Goal: Task Accomplishment & Management: Use online tool/utility

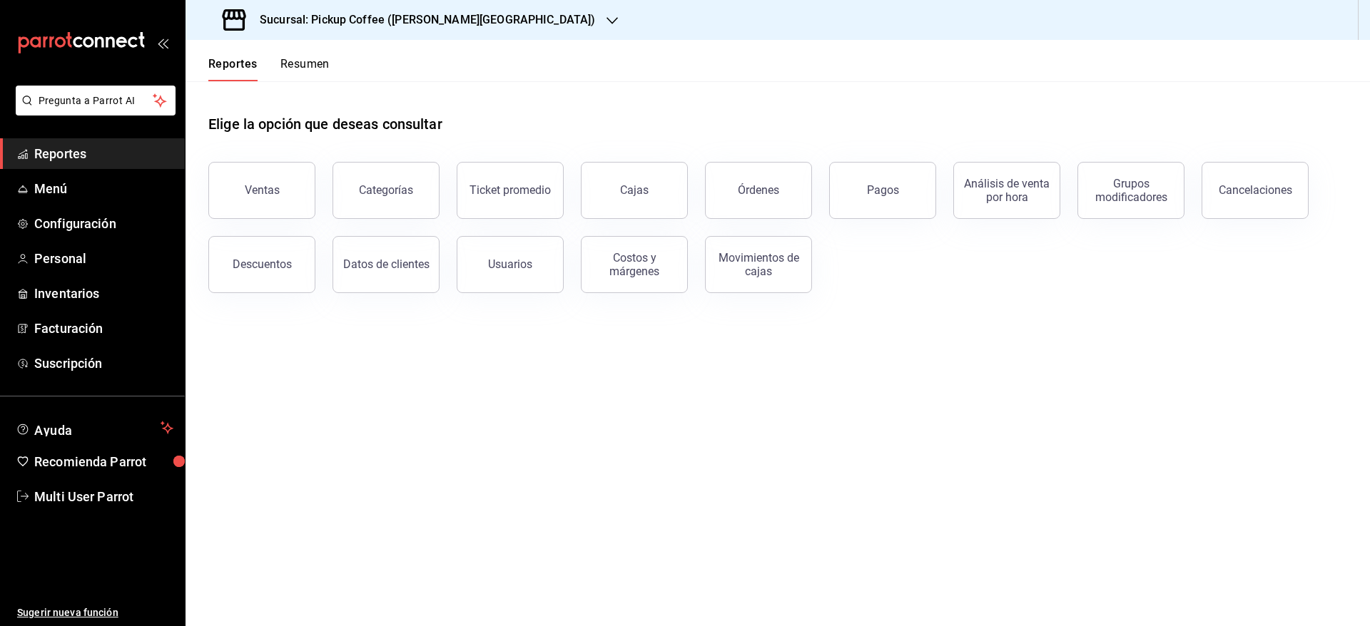
click at [302, 61] on button "Resumen" at bounding box center [304, 69] width 49 height 24
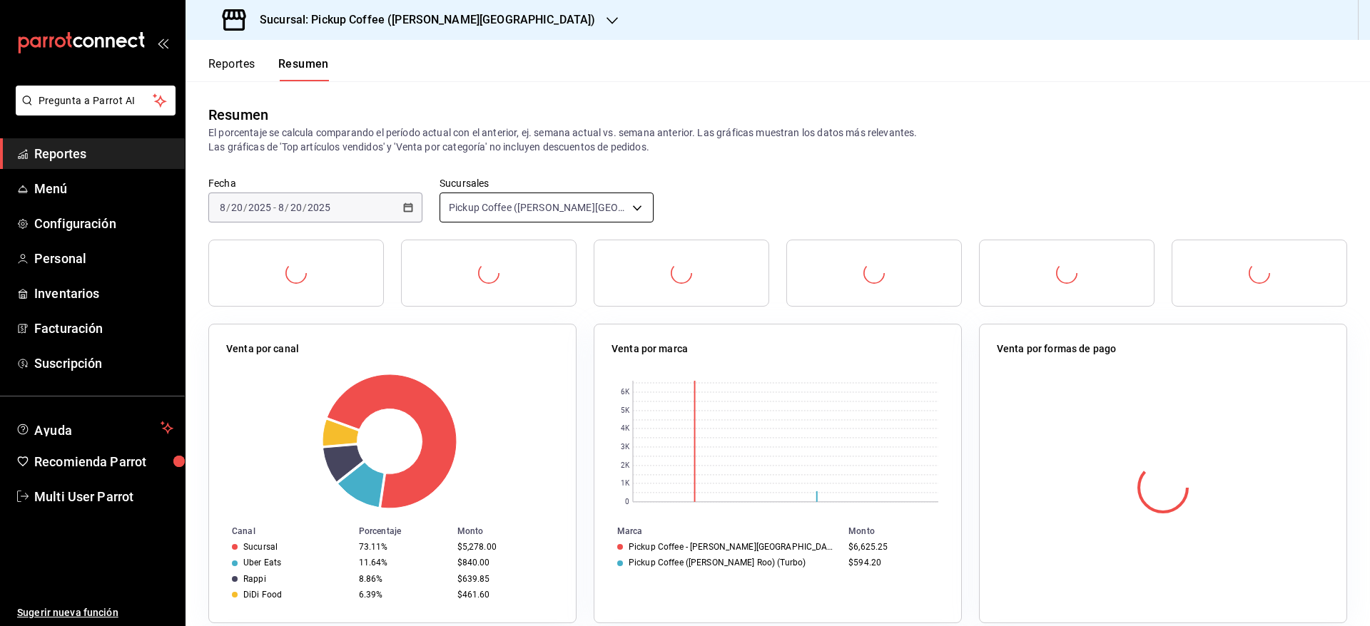
click at [556, 204] on body "Pregunta a Parrot AI Reportes Menú Configuración Personal Inventarios Facturaci…" at bounding box center [685, 313] width 1370 height 626
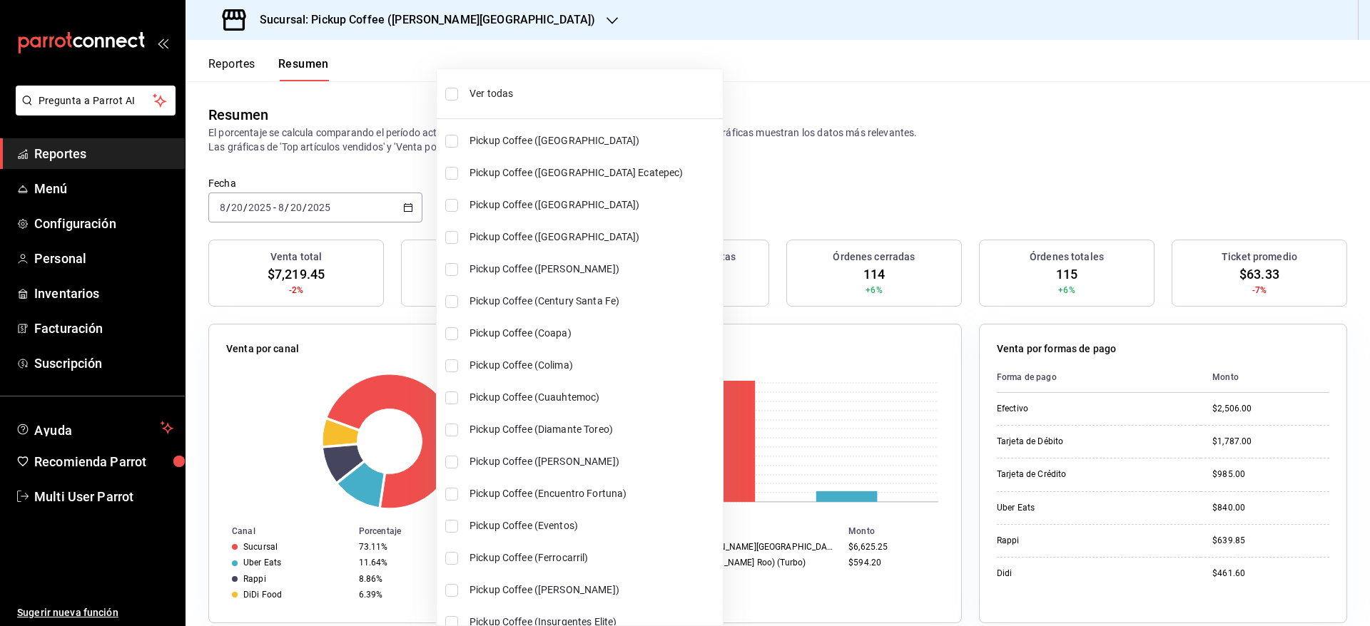
click at [519, 92] on span "Ver todas" at bounding box center [593, 93] width 248 height 15
type input "[object Object],[object Object],[object Object],[object Object],[object Object]…"
checkbox input "true"
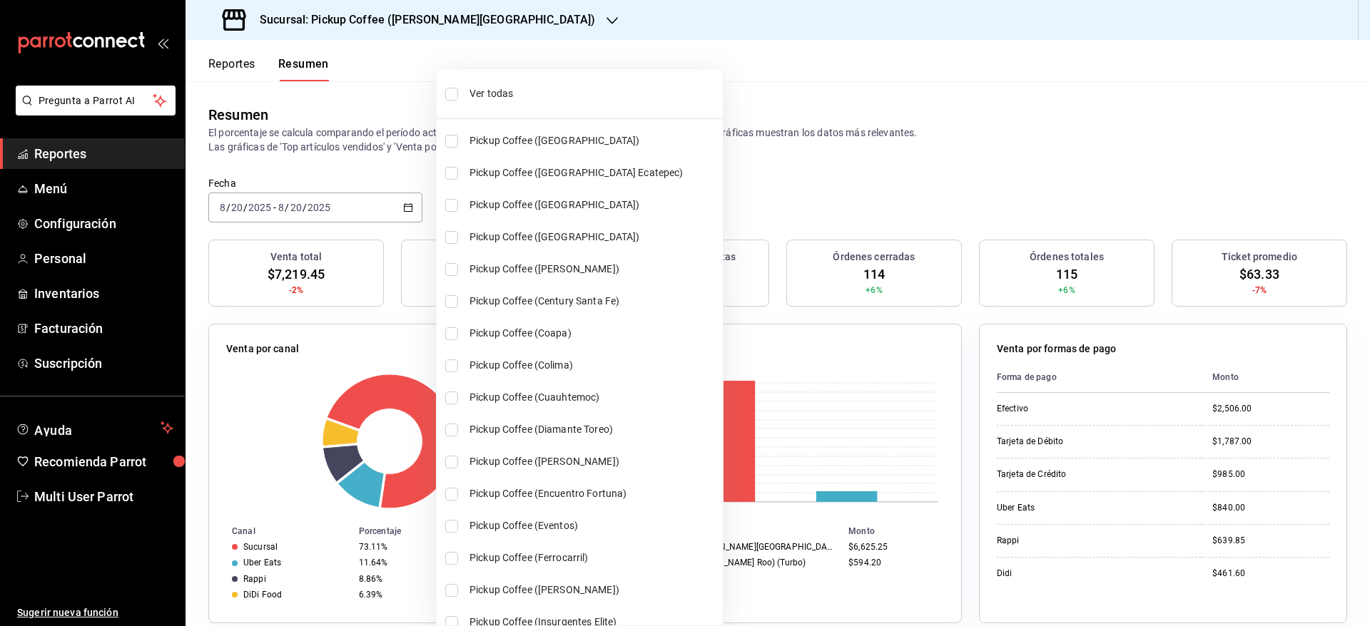
checkbox input "true"
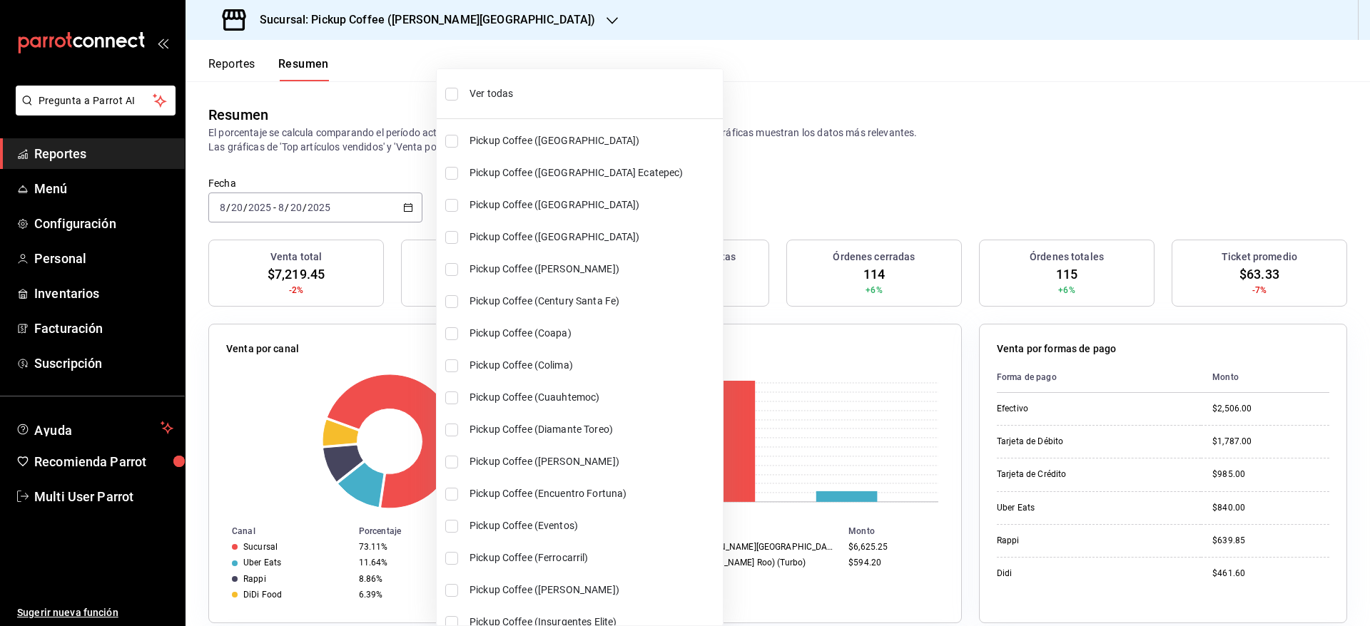
checkbox input "true"
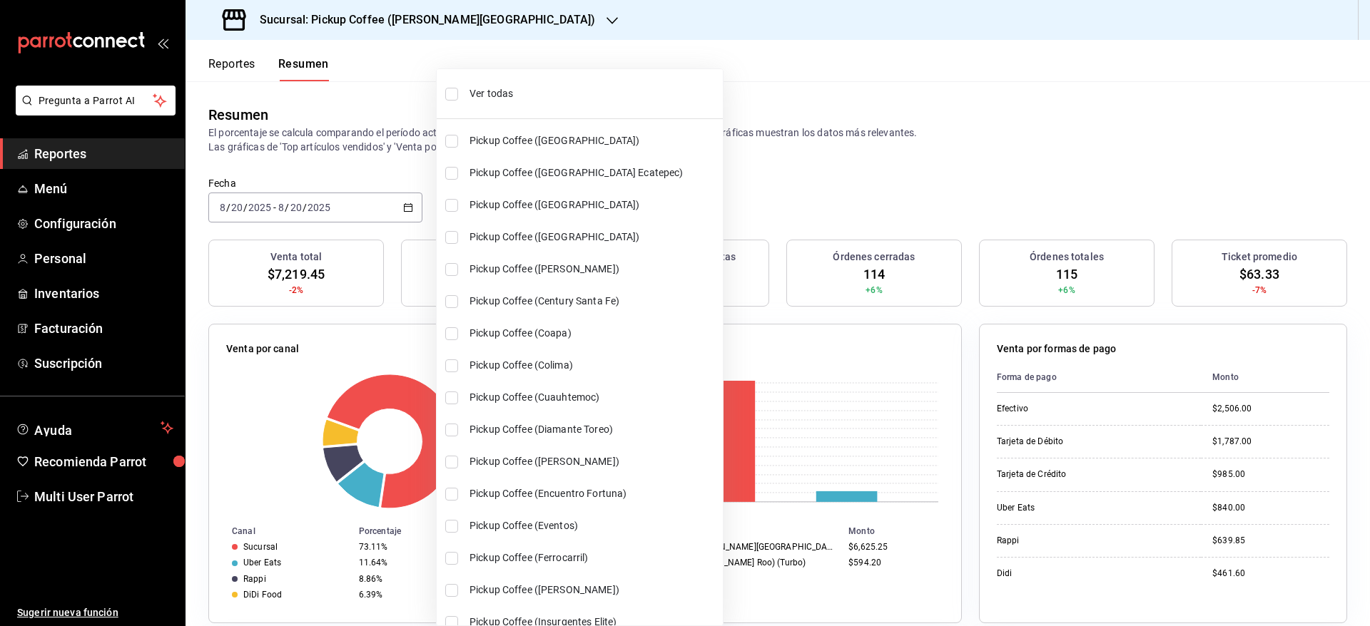
checkbox input "true"
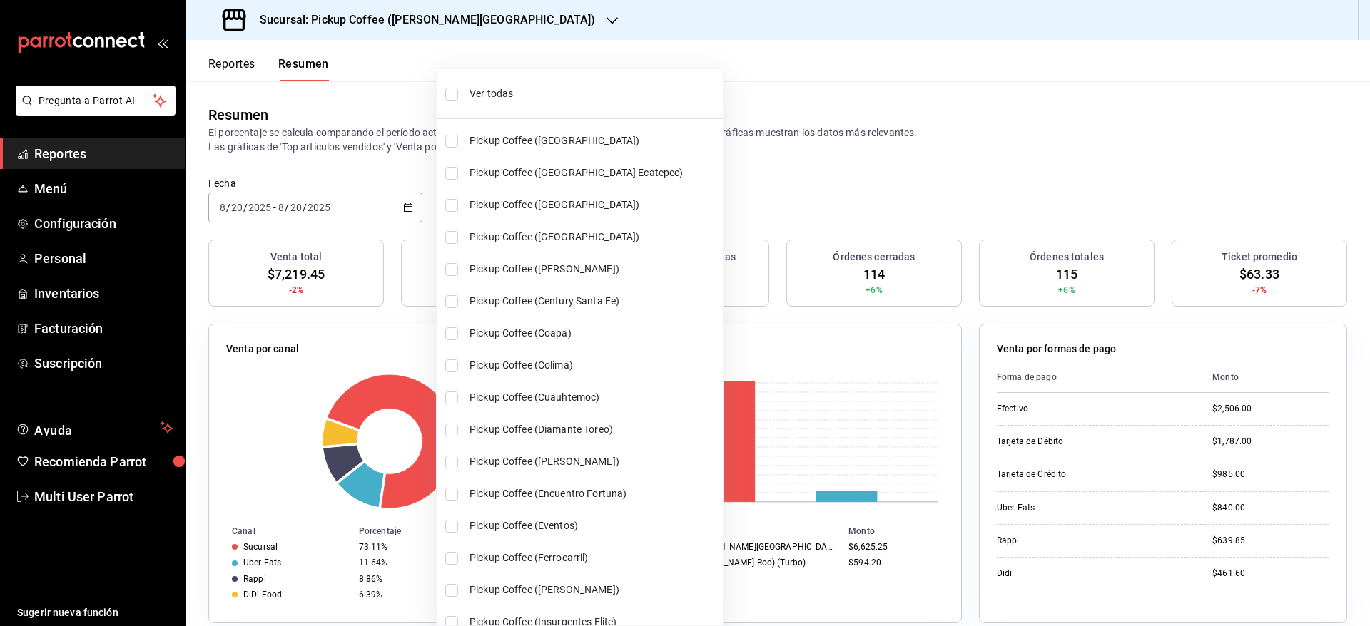
checkbox input "true"
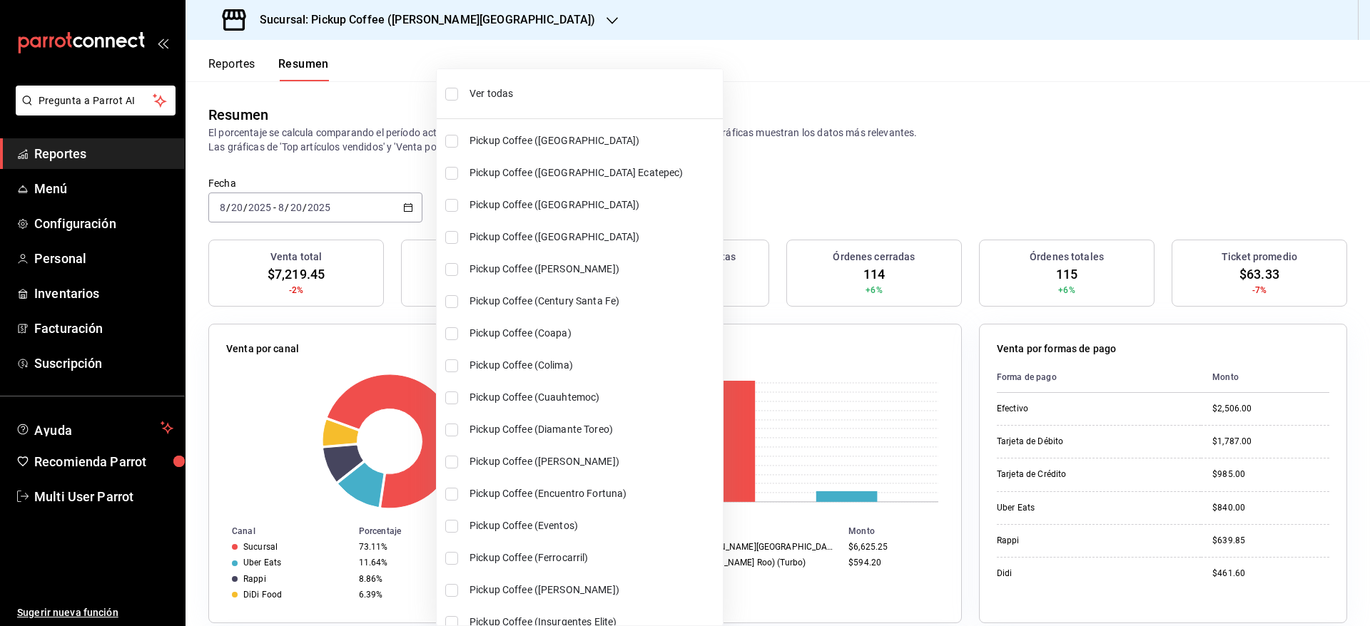
checkbox input "true"
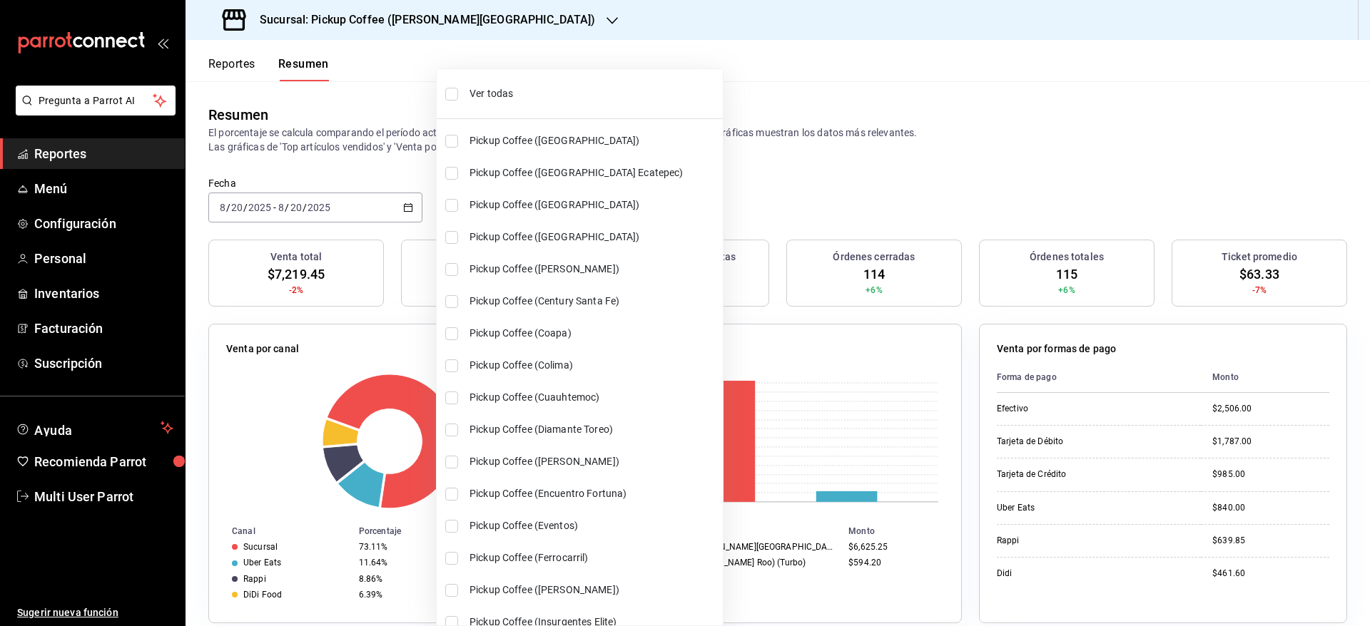
checkbox input "true"
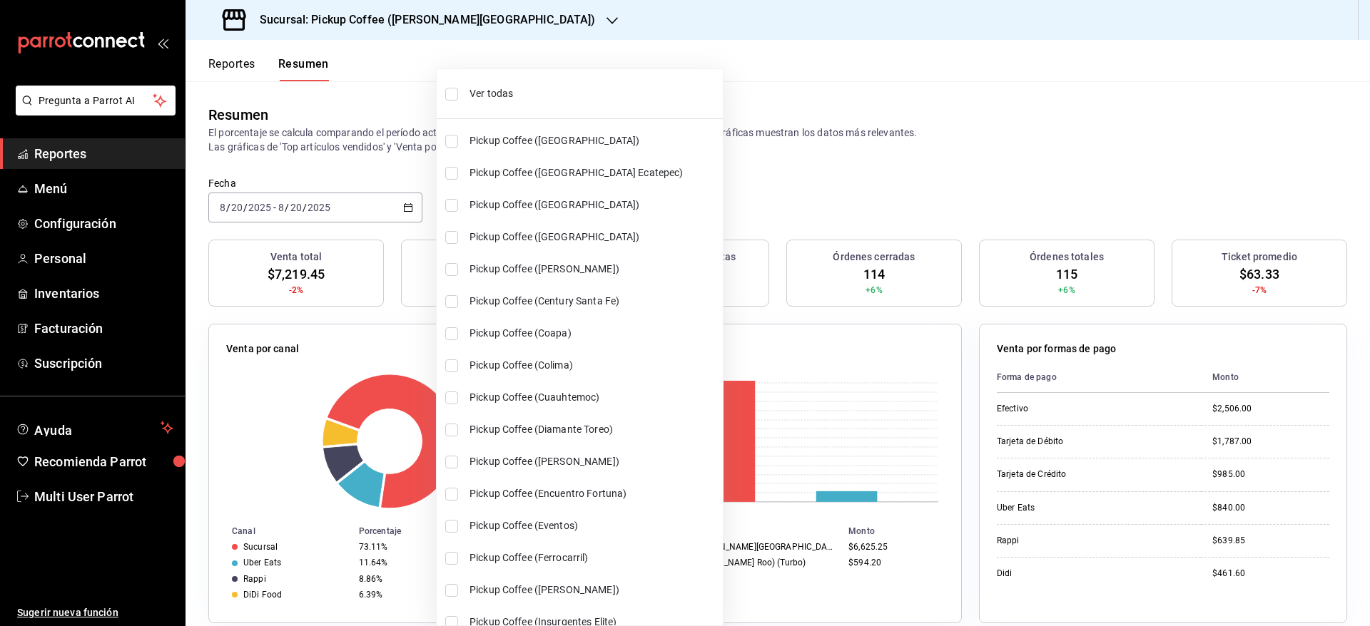
checkbox input "true"
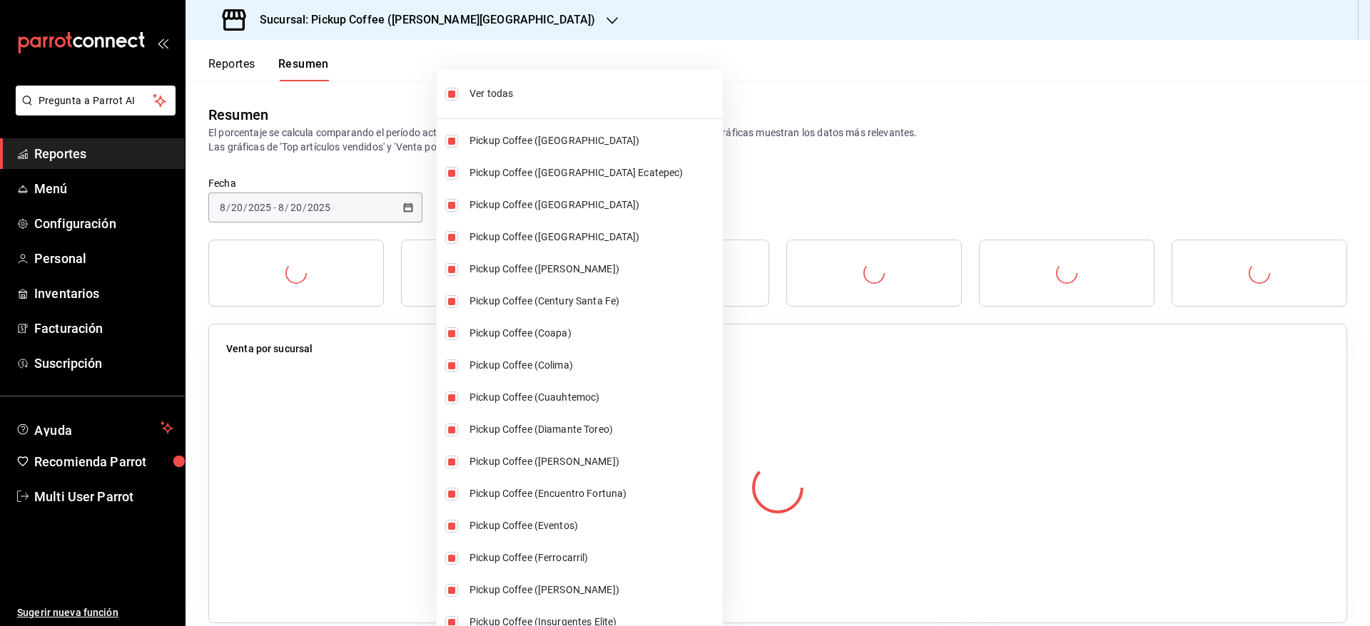
click at [808, 76] on div at bounding box center [685, 313] width 1370 height 626
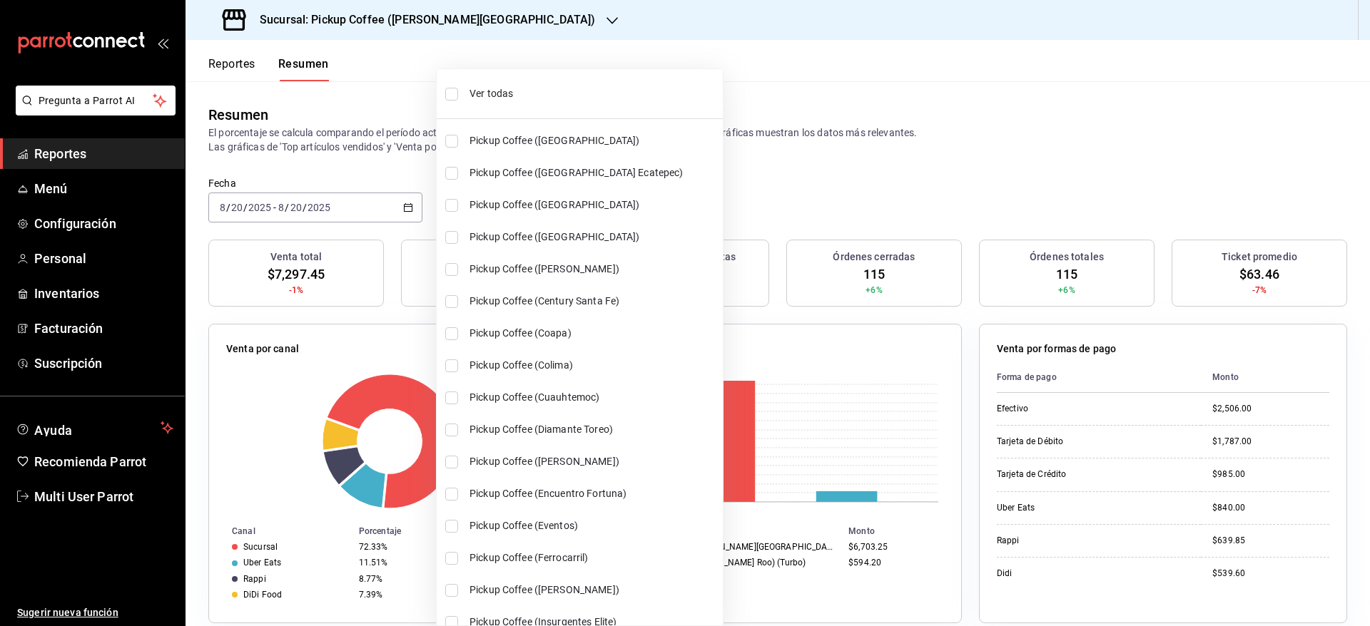
click at [470, 83] on li "Ver todas" at bounding box center [580, 94] width 286 height 38
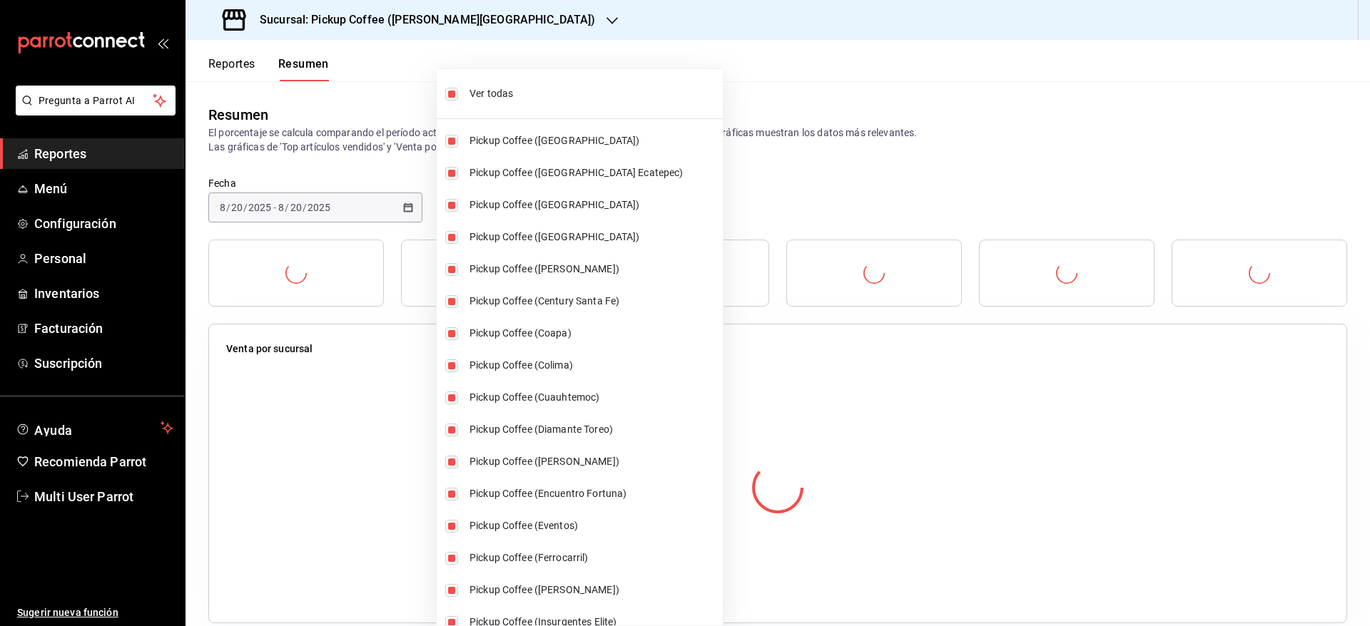
type input "[object Object],[object Object],[object Object],[object Object],[object Object]…"
checkbox input "true"
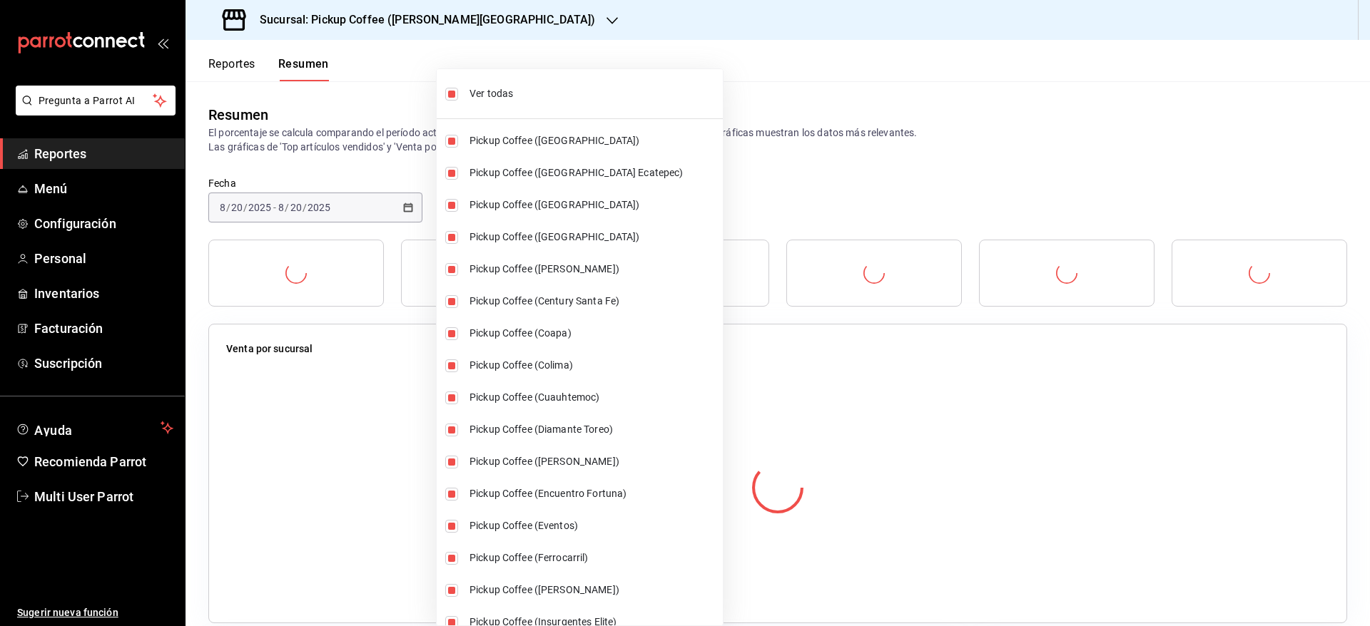
checkbox input "true"
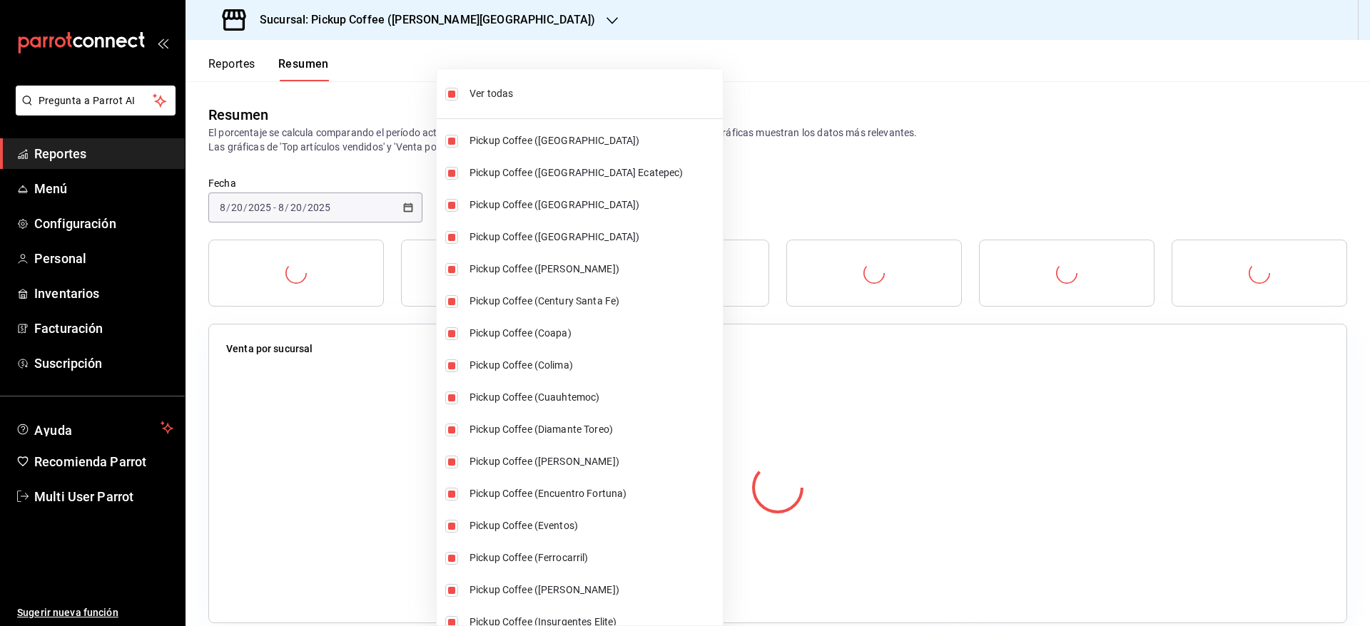
checkbox input "true"
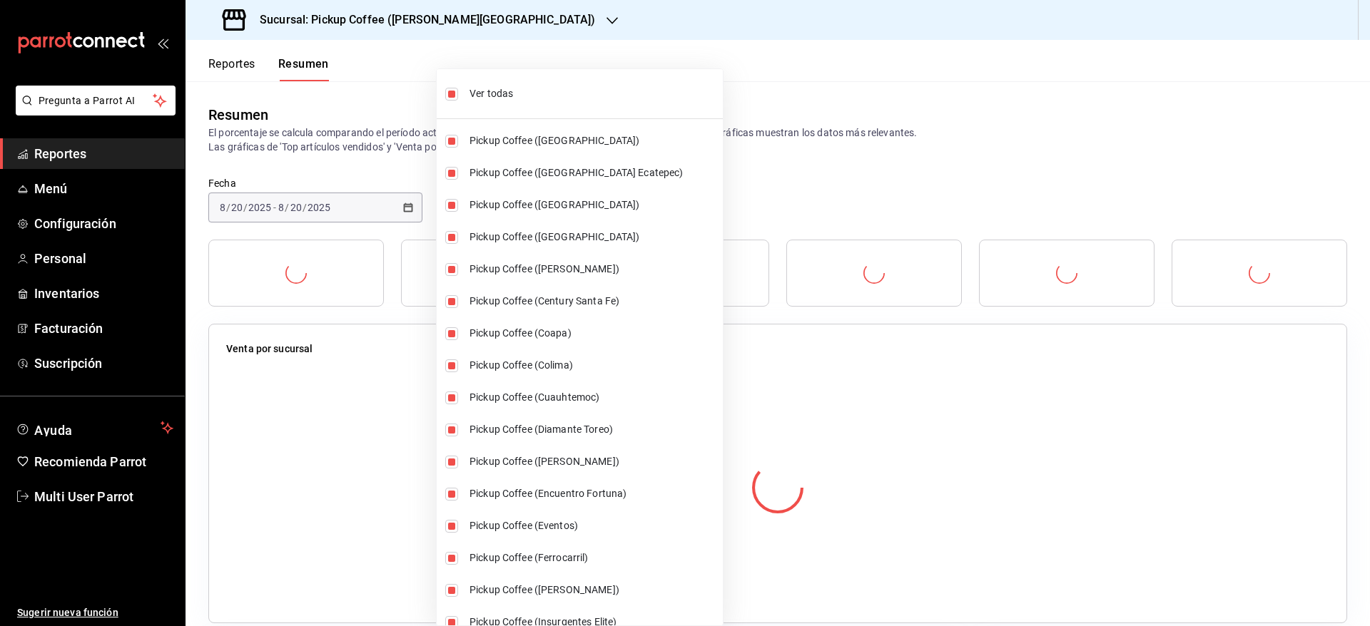
checkbox input "true"
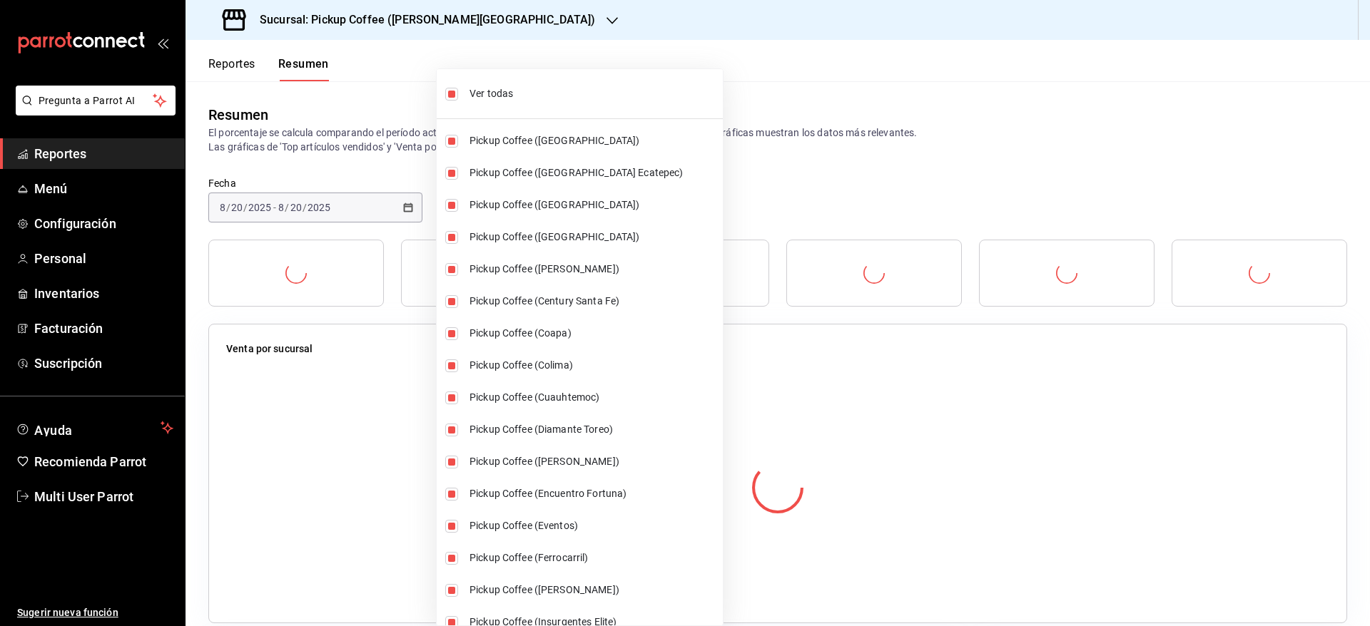
checkbox input "true"
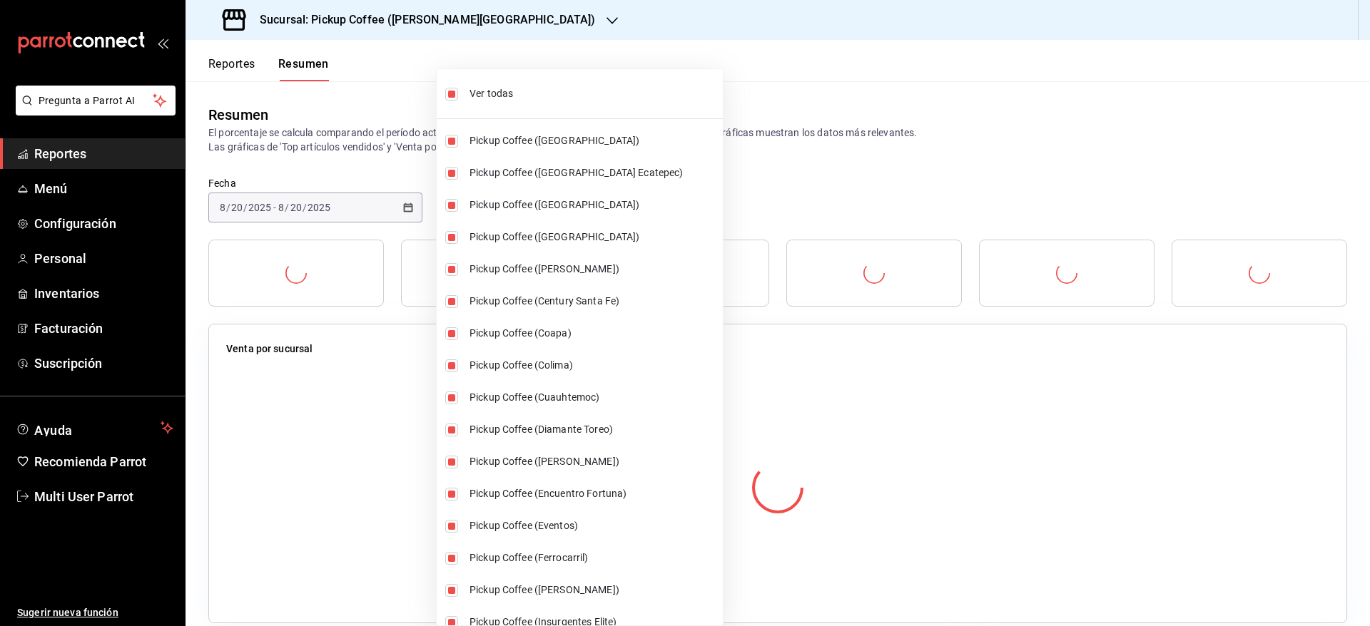
checkbox input "true"
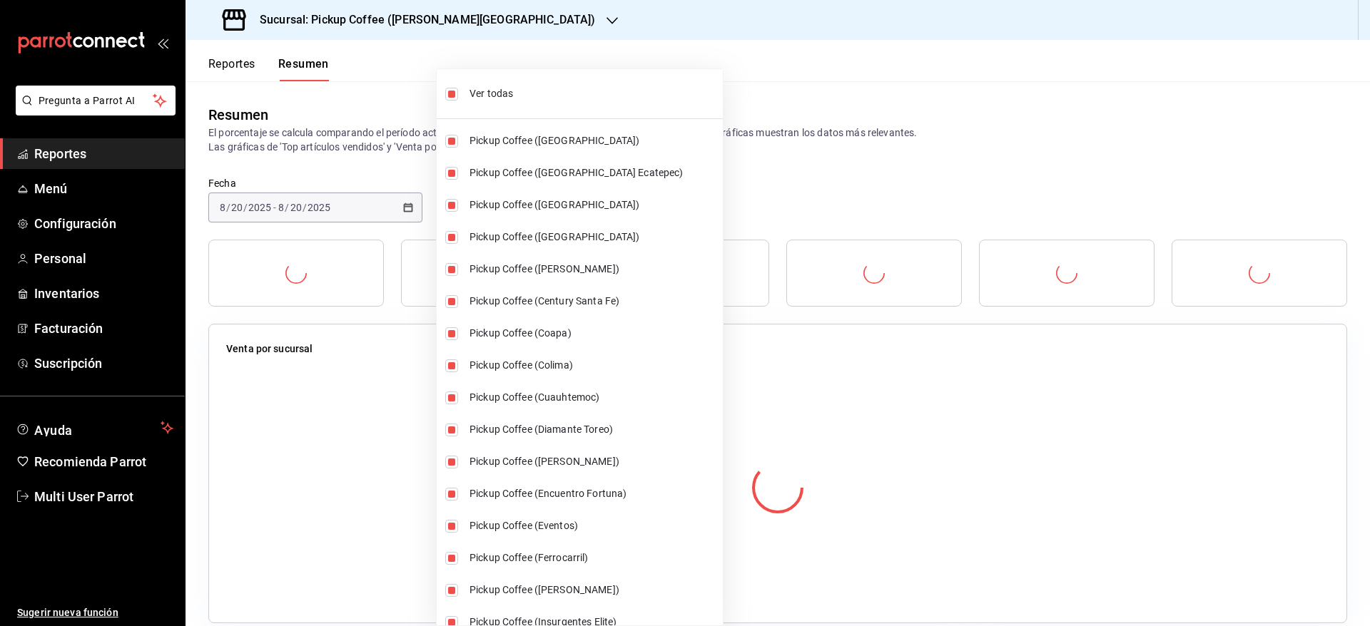
checkbox input "true"
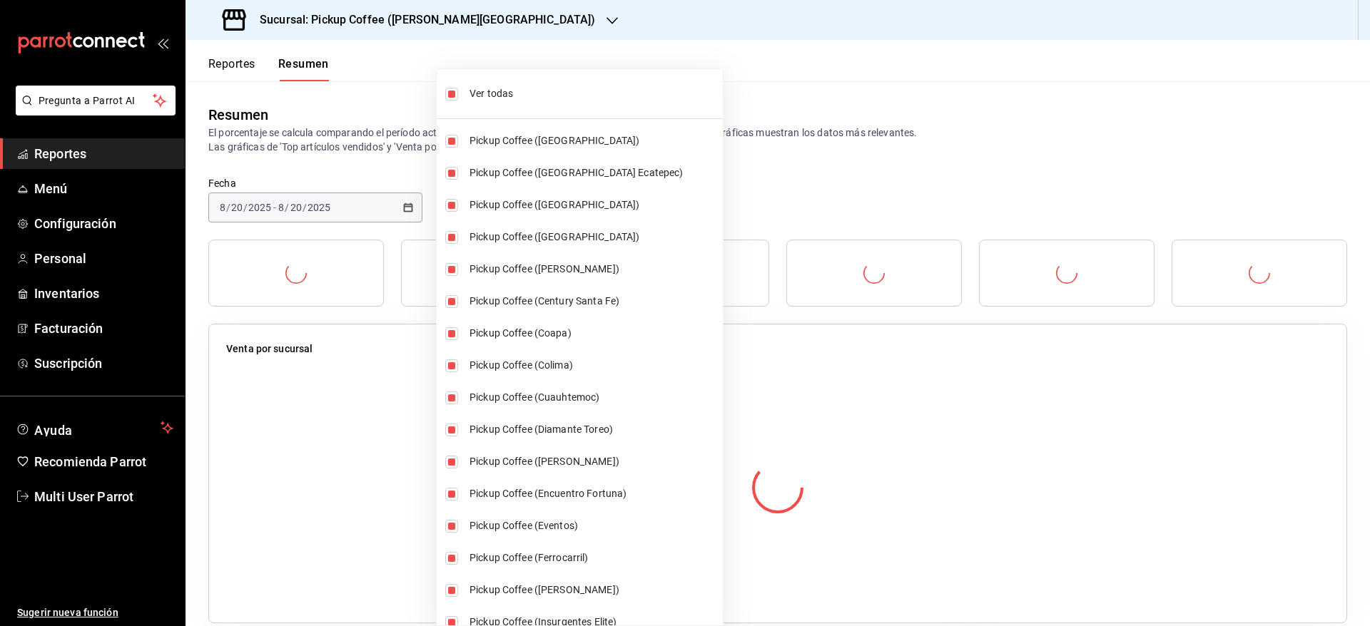
checkbox input "true"
click at [703, 91] on div at bounding box center [685, 313] width 1370 height 626
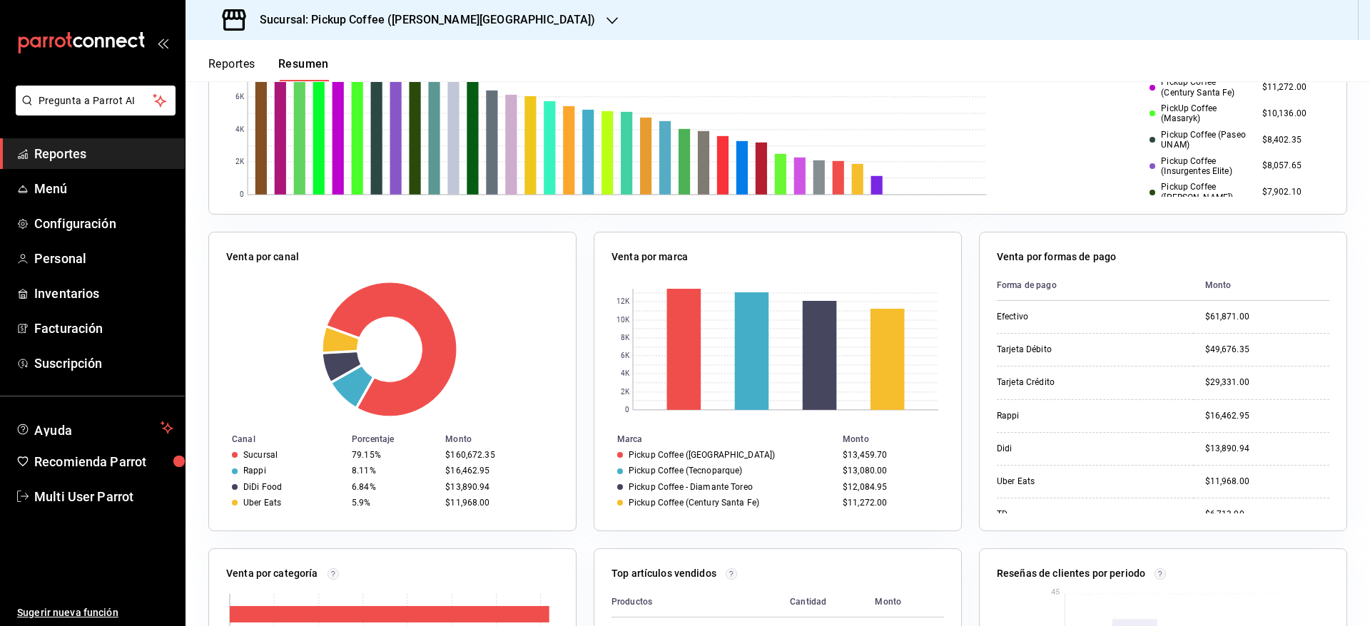
scroll to position [107, 0]
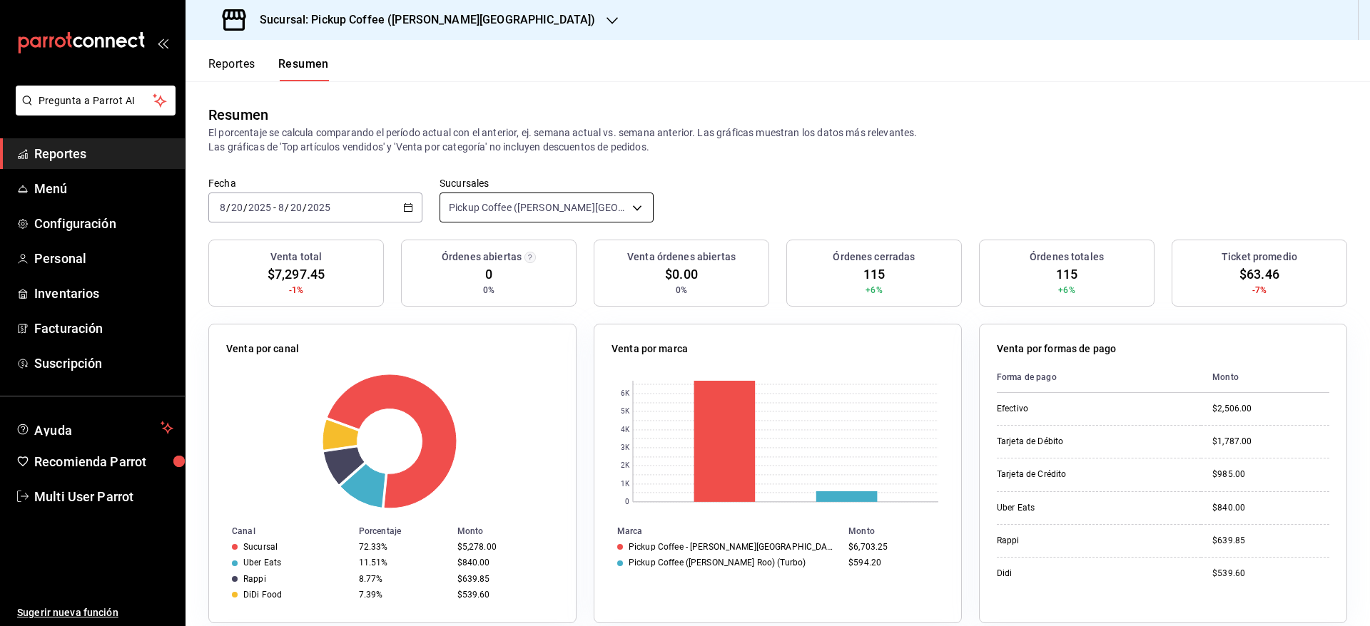
click at [556, 205] on body "Pregunta a Parrot AI Reportes Menú Configuración Personal Inventarios Facturaci…" at bounding box center [685, 313] width 1370 height 626
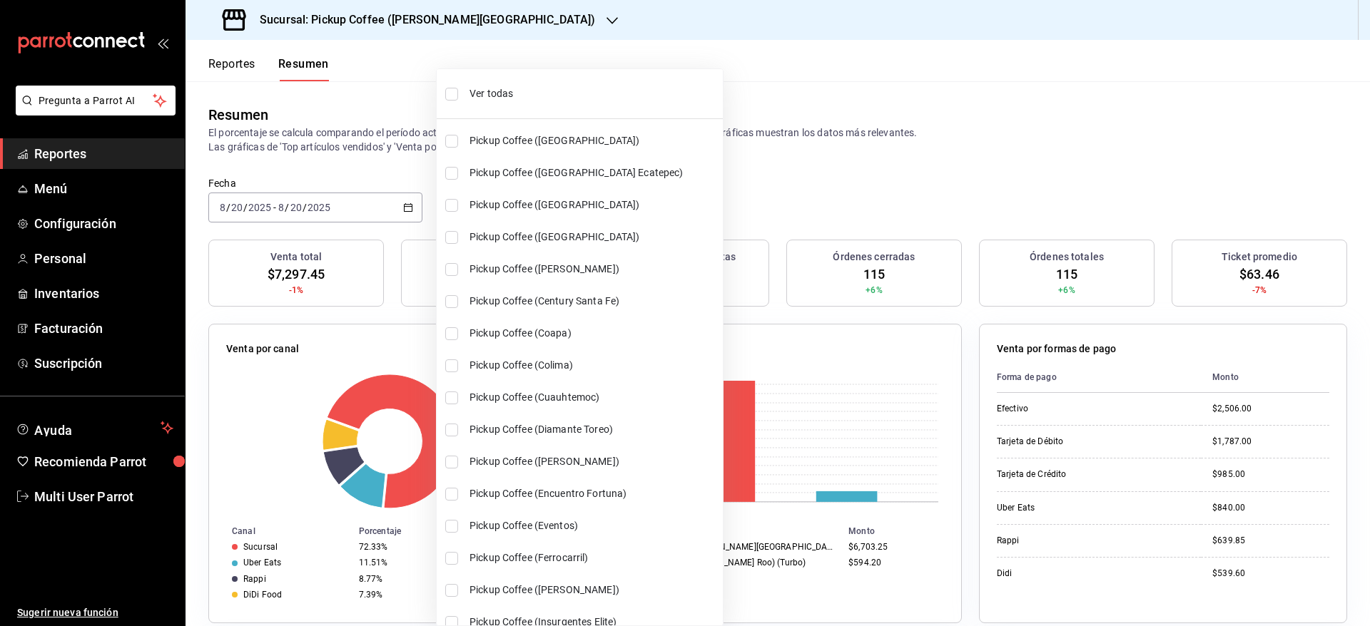
click at [910, 174] on div at bounding box center [685, 313] width 1370 height 626
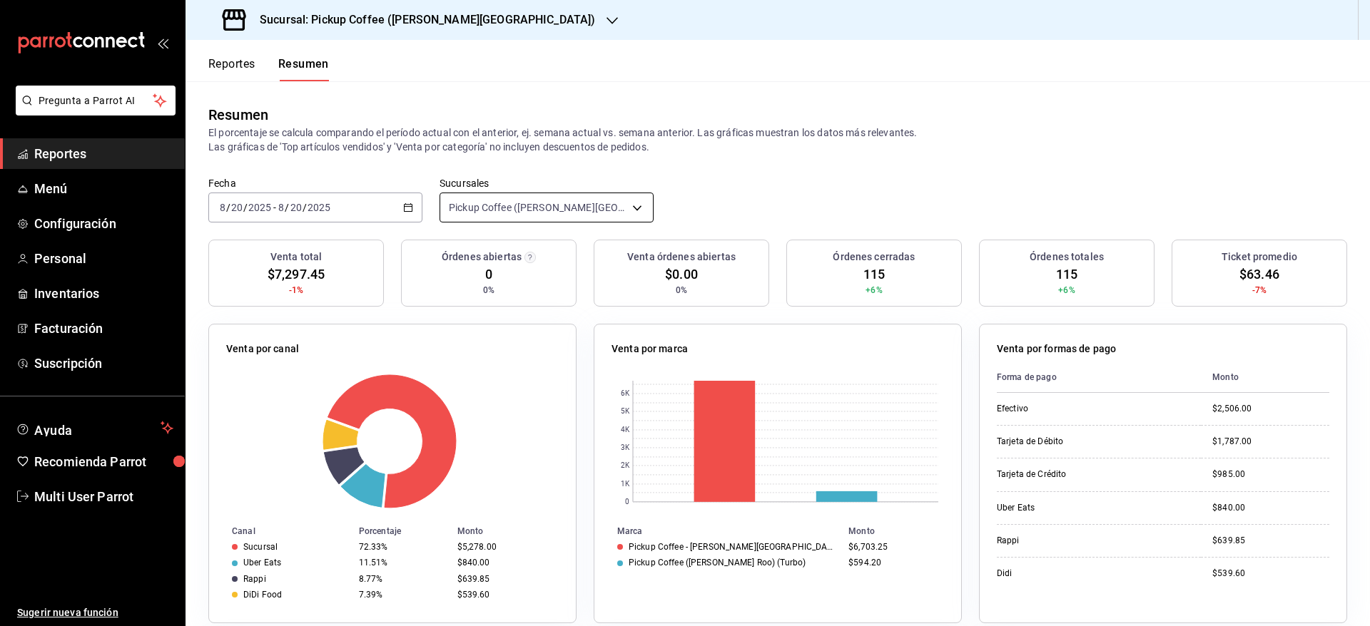
click at [516, 198] on body "Pregunta a Parrot AI Reportes Menú Configuración Personal Inventarios Facturaci…" at bounding box center [685, 313] width 1370 height 626
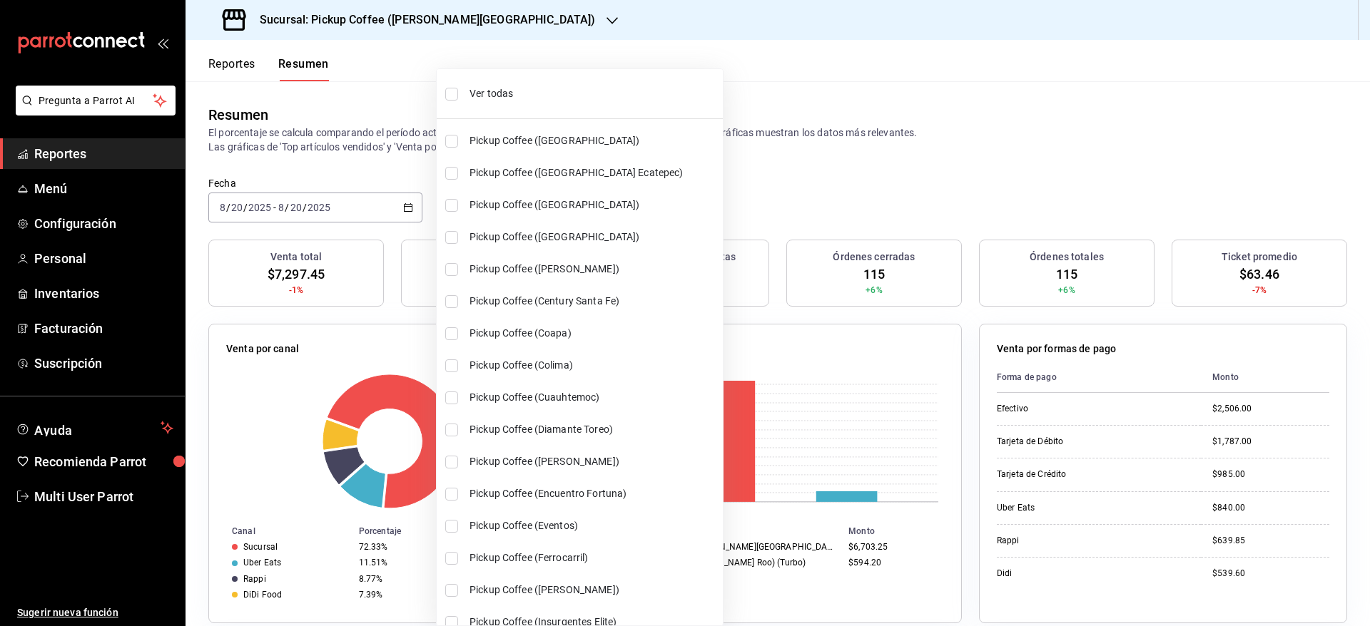
click at [460, 95] on li "Ver todas" at bounding box center [580, 94] width 286 height 38
type input "[object Object],[object Object],[object Object],[object Object],[object Object]…"
checkbox input "true"
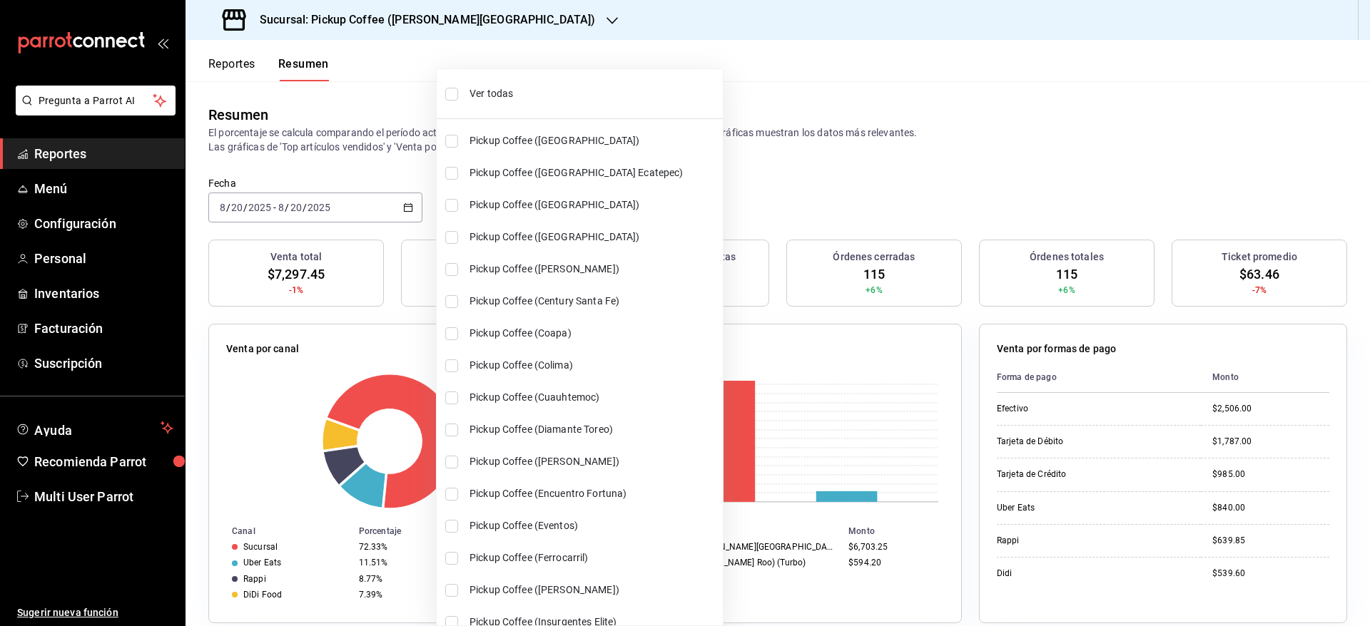
checkbox input "true"
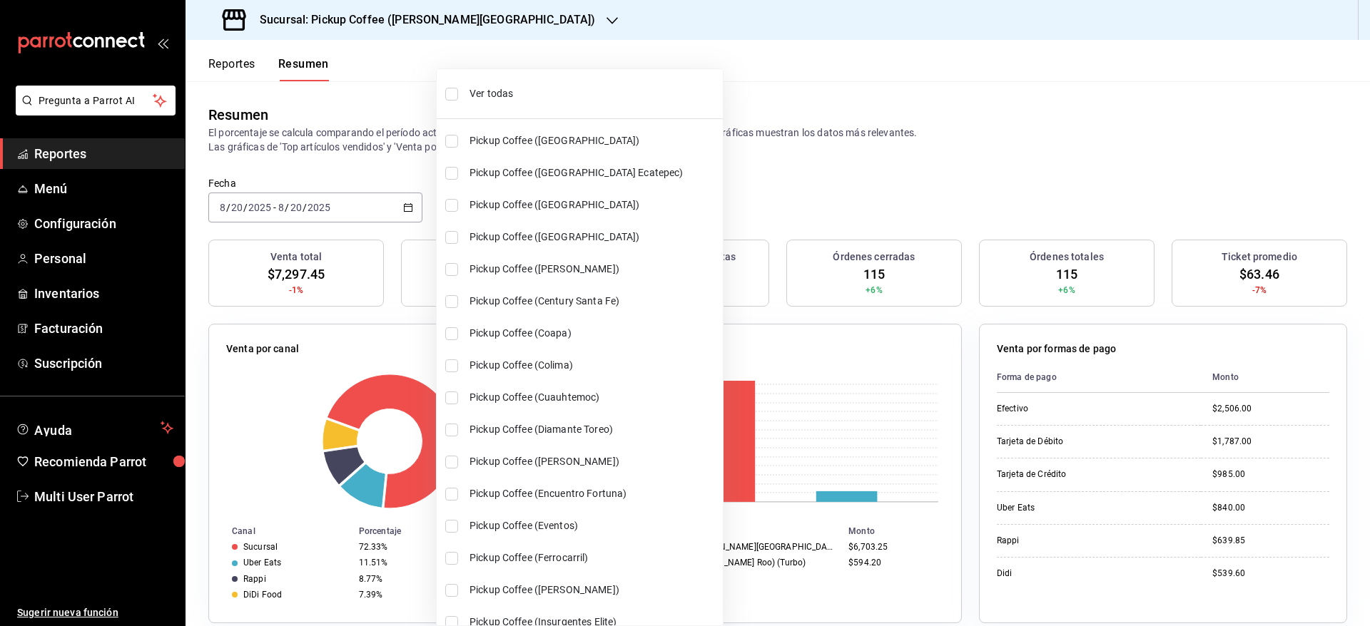
checkbox input "true"
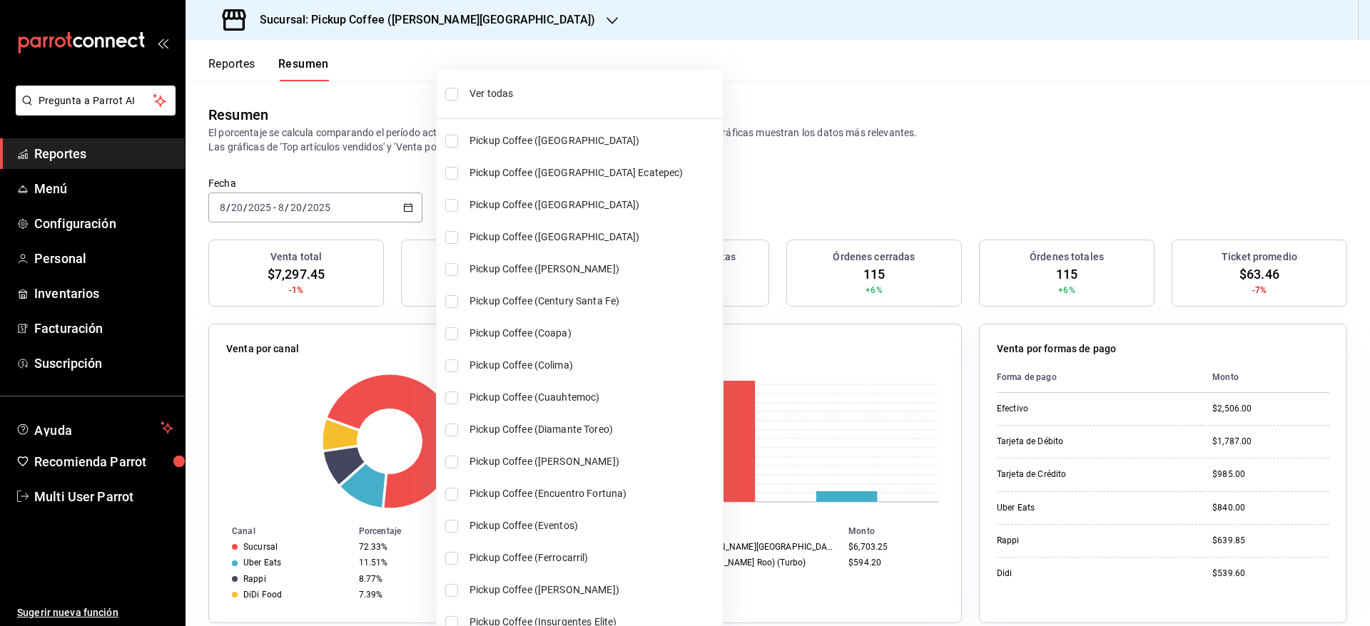
checkbox input "true"
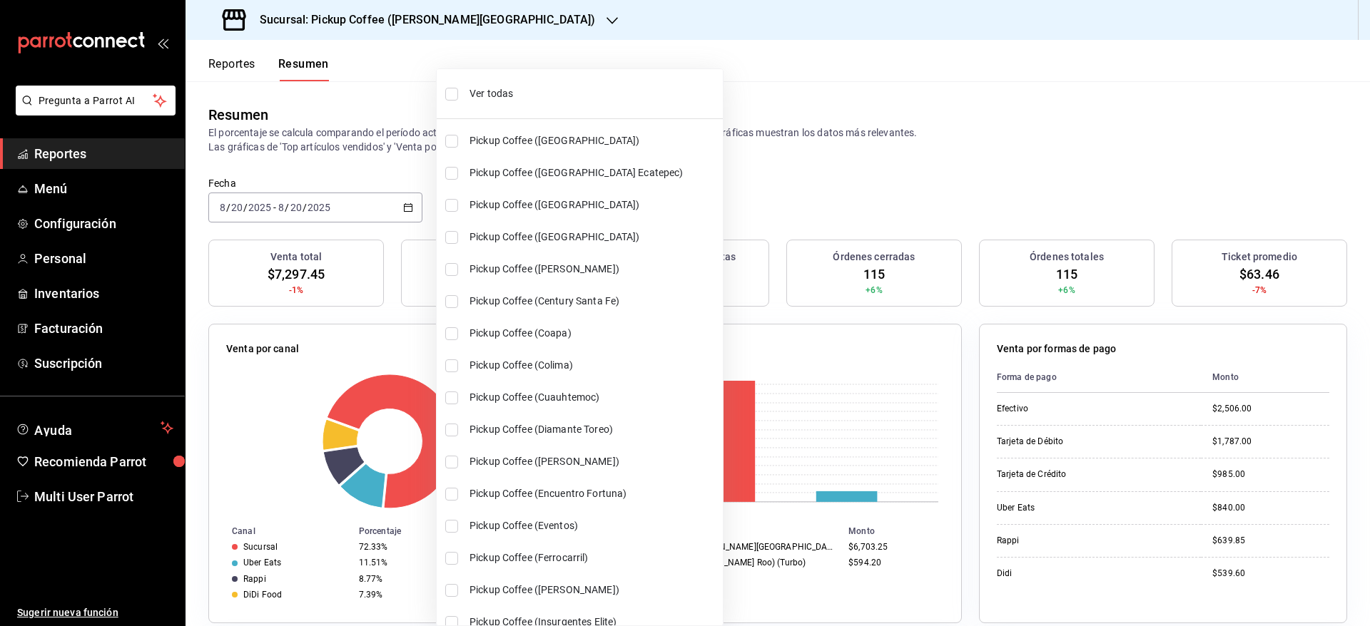
checkbox input "true"
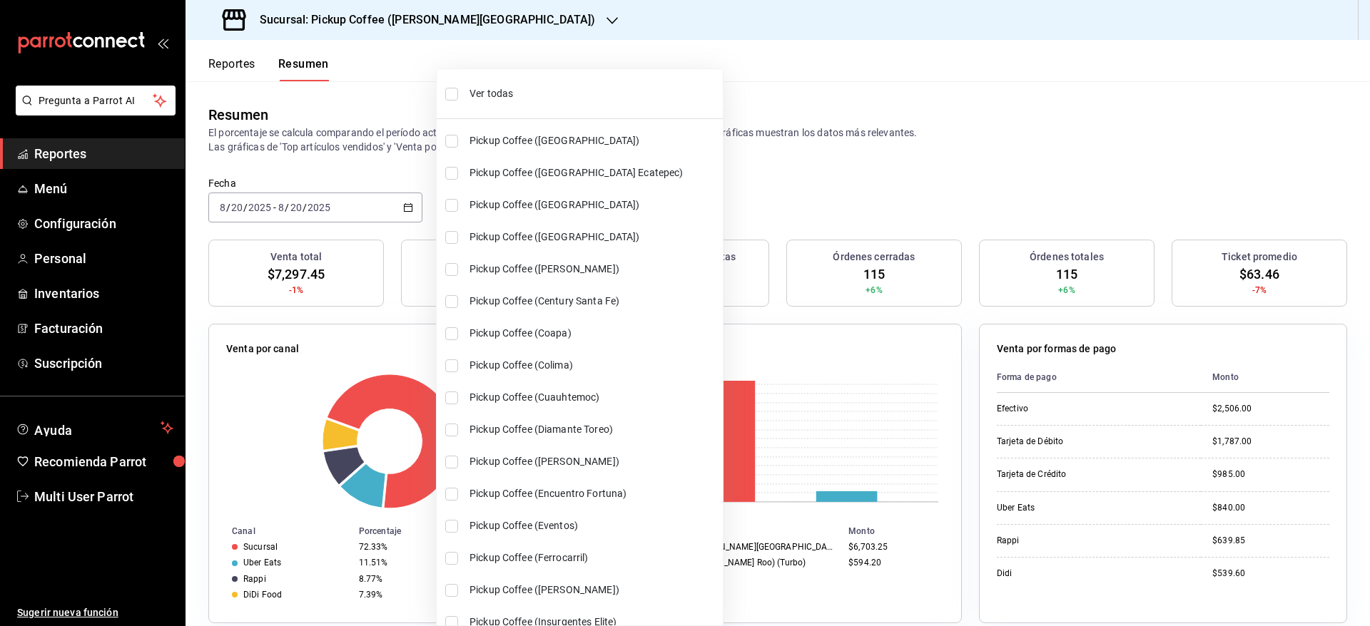
checkbox input "true"
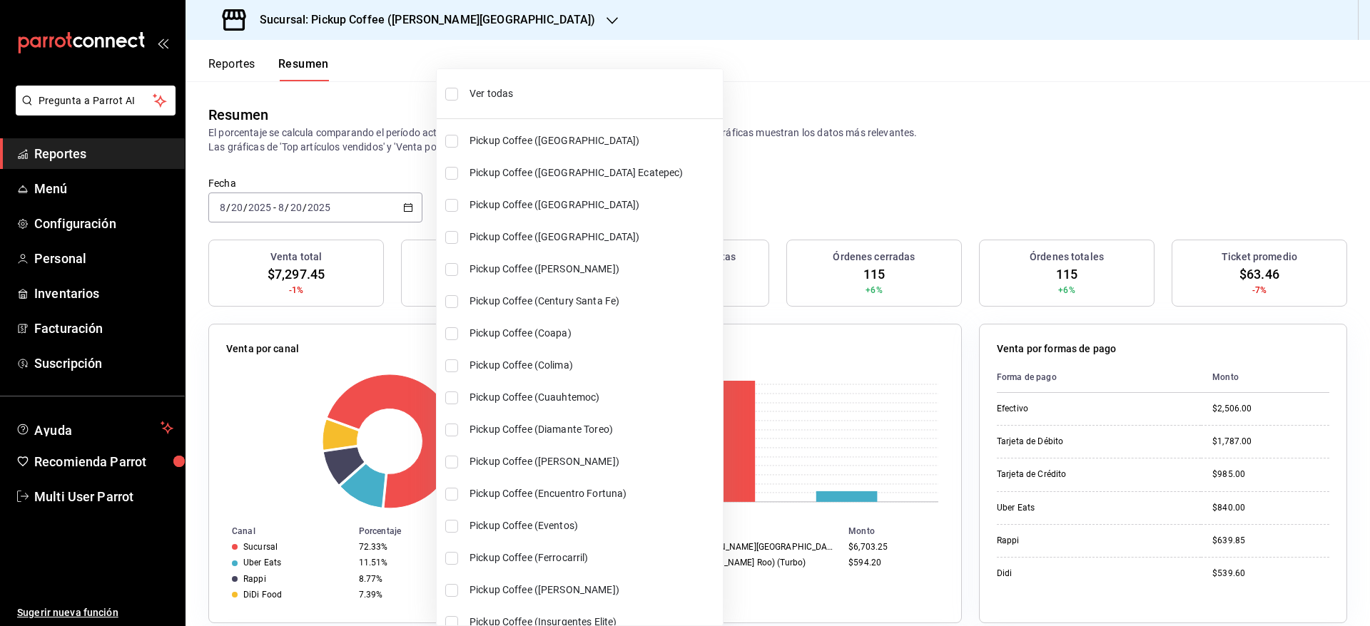
checkbox input "true"
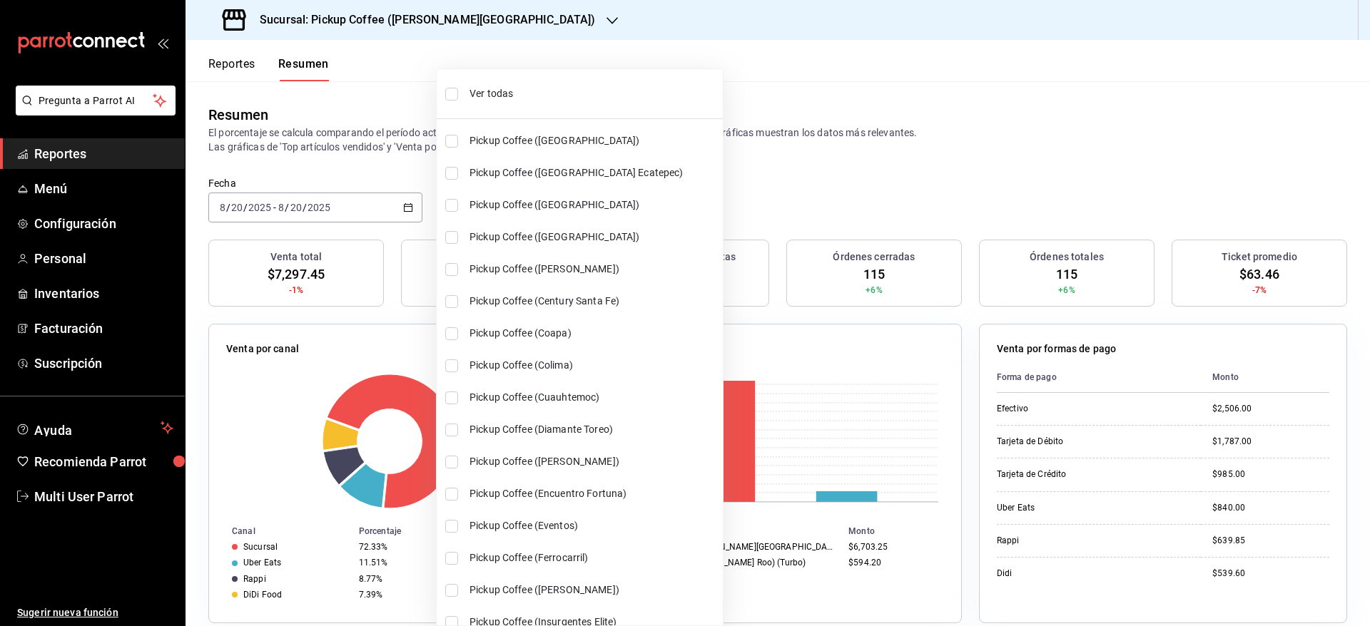
checkbox input "true"
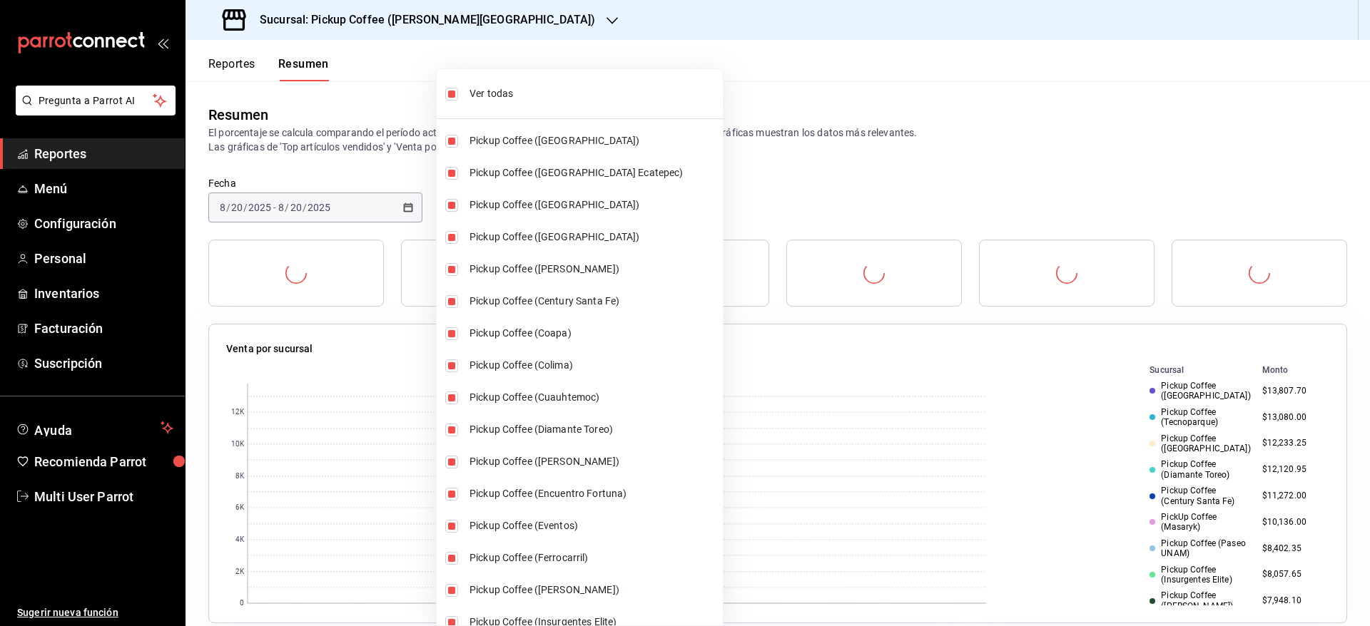
click at [775, 98] on div at bounding box center [685, 313] width 1370 height 626
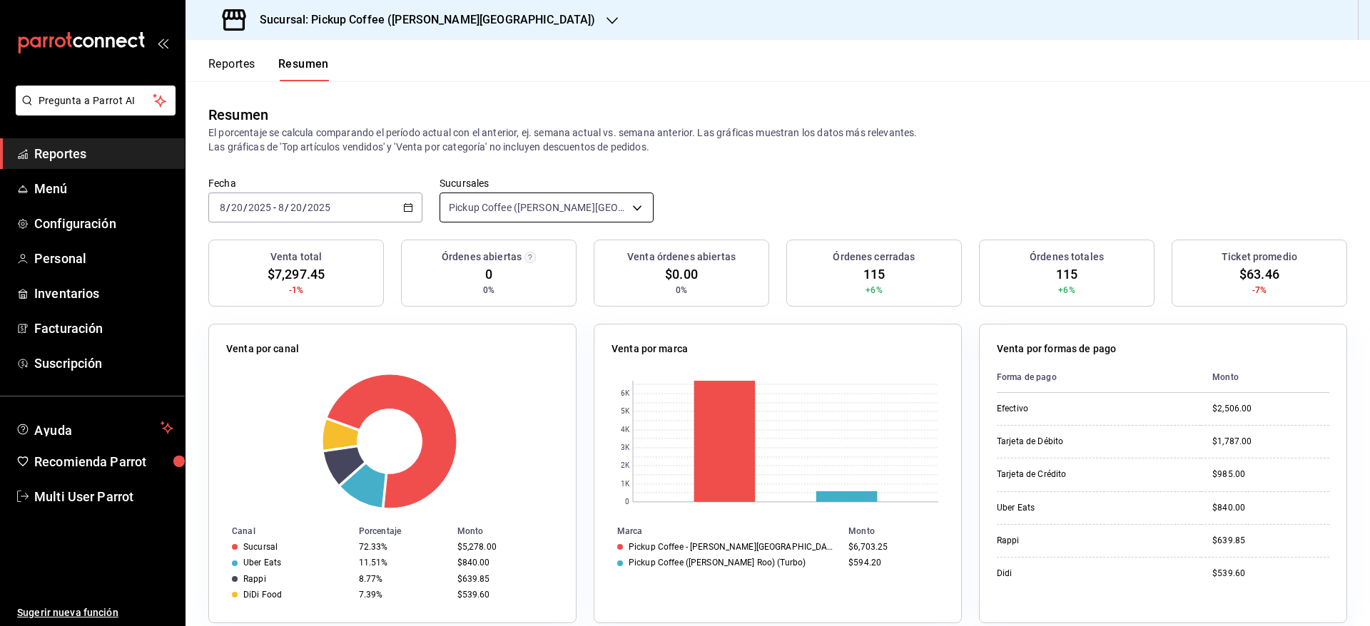
click at [537, 211] on body "Pregunta a Parrot AI Reportes Menú Configuración Personal Inventarios Facturaci…" at bounding box center [685, 313] width 1370 height 626
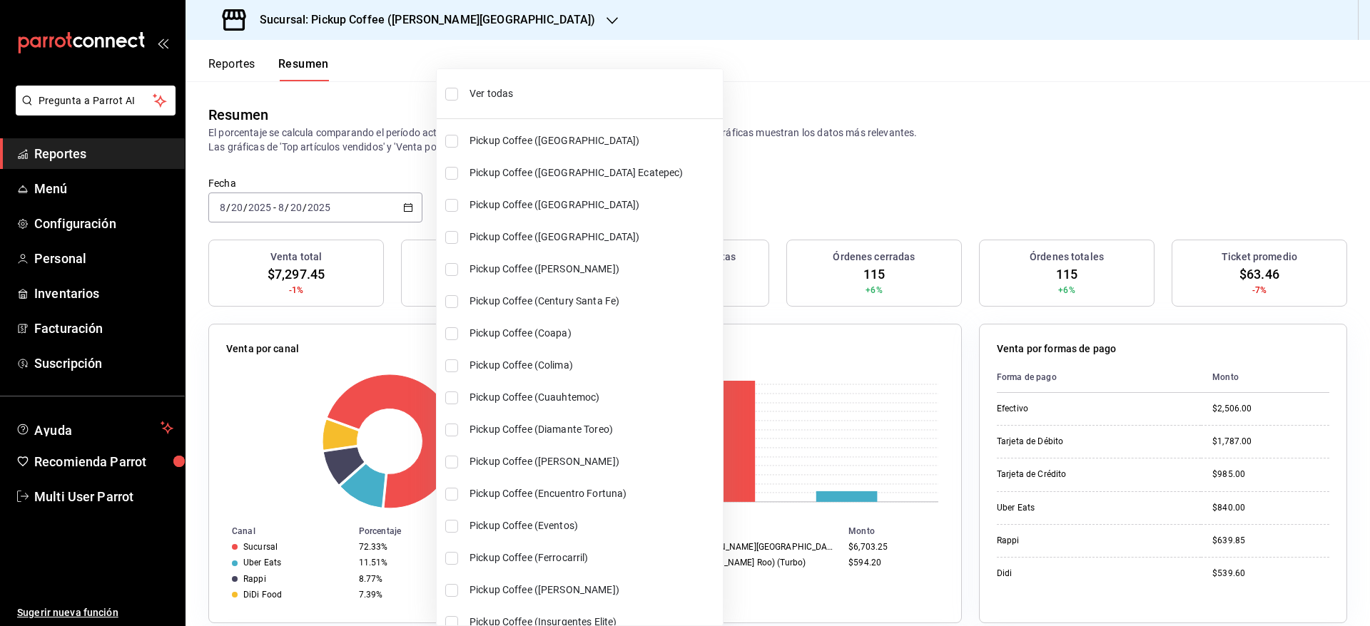
click at [575, 108] on li "Ver todas" at bounding box center [580, 94] width 286 height 38
type input "[object Object],[object Object],[object Object],[object Object],[object Object]…"
checkbox input "true"
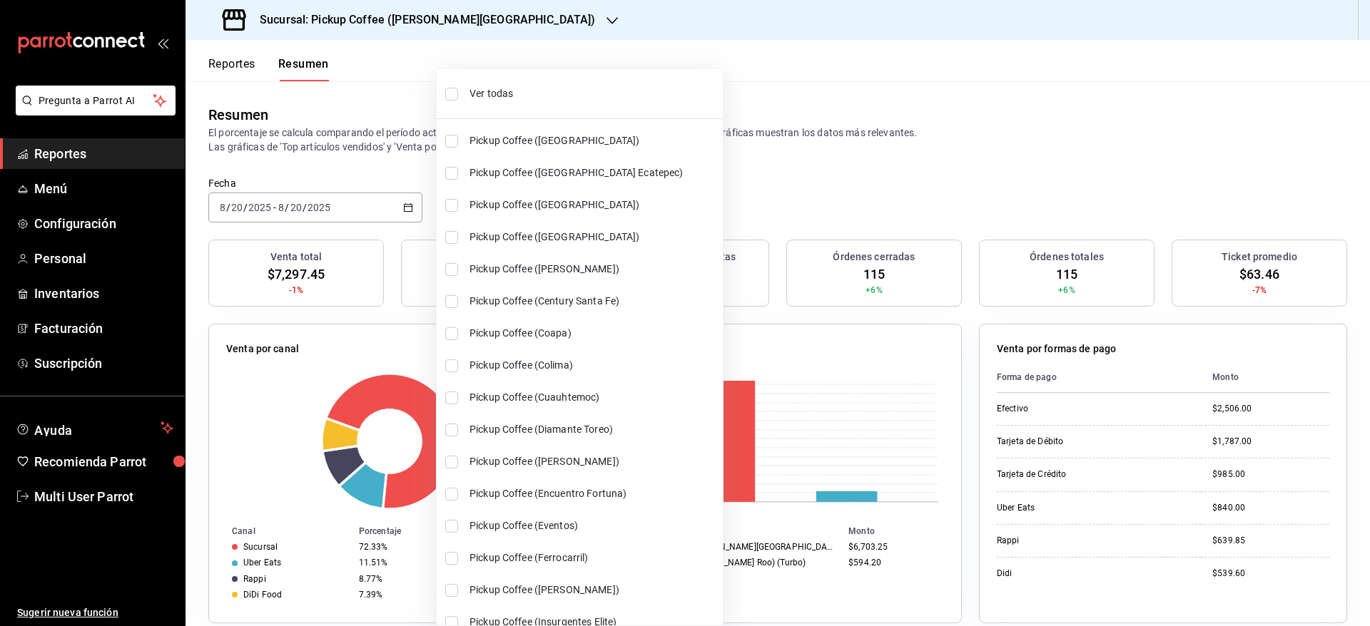
checkbox input "true"
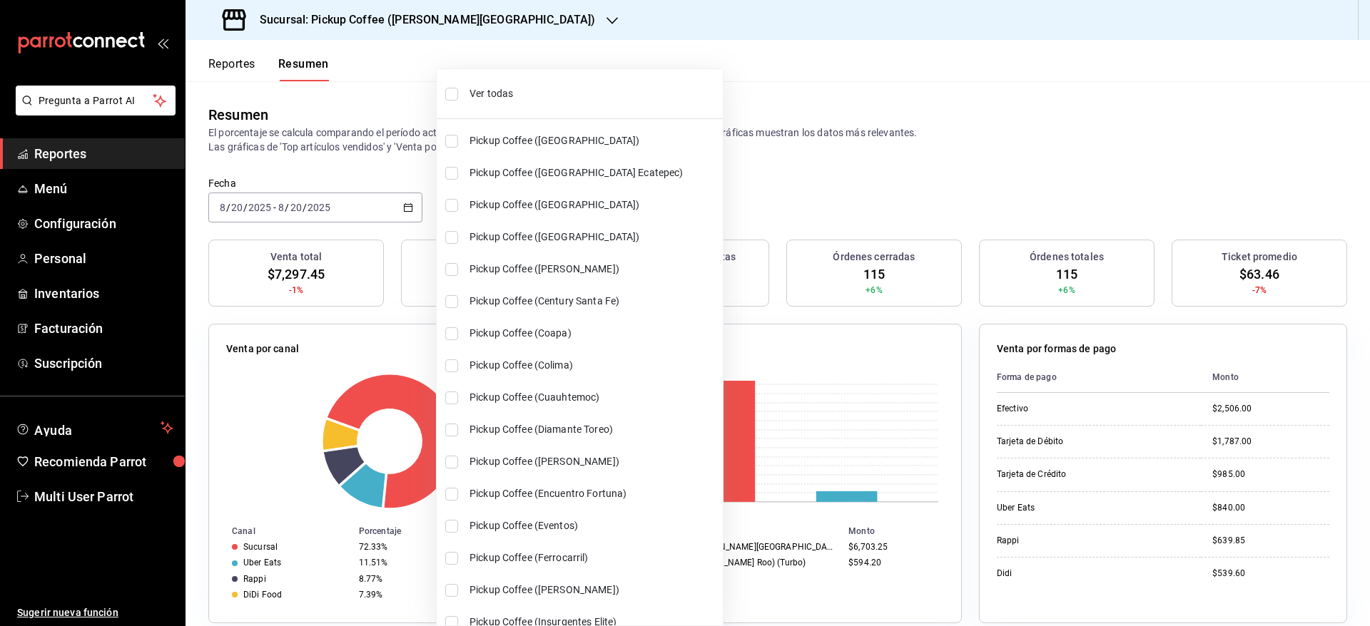
checkbox input "true"
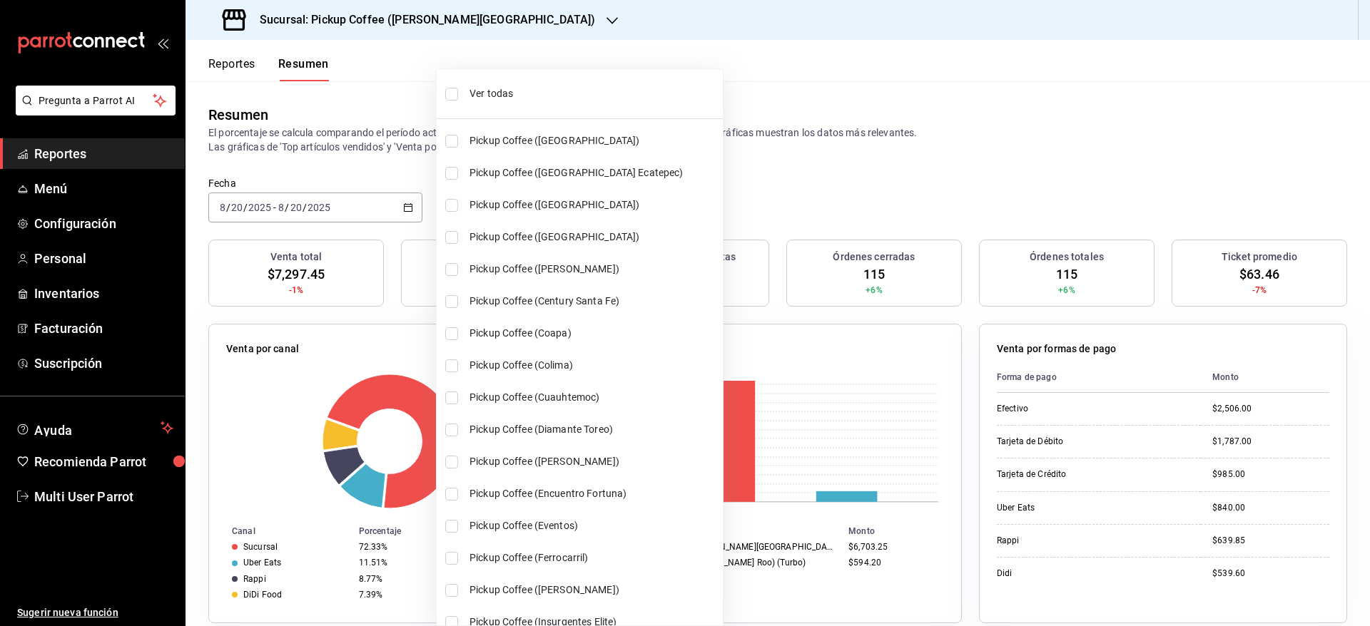
checkbox input "true"
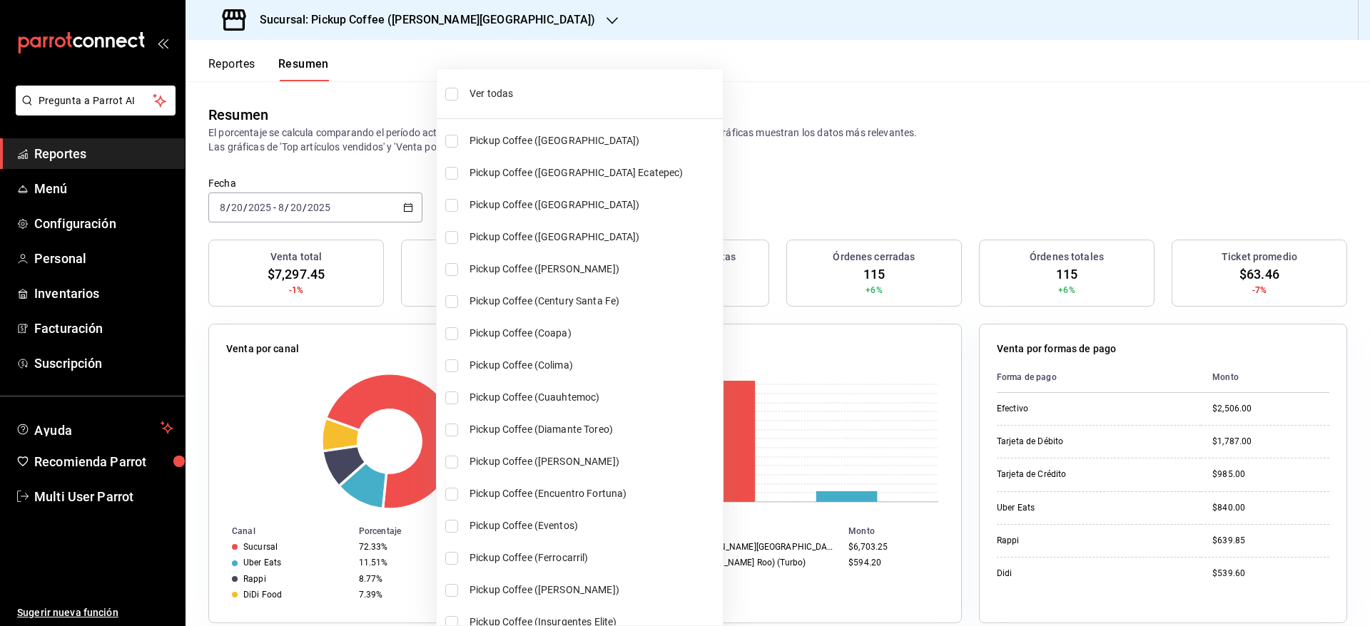
checkbox input "true"
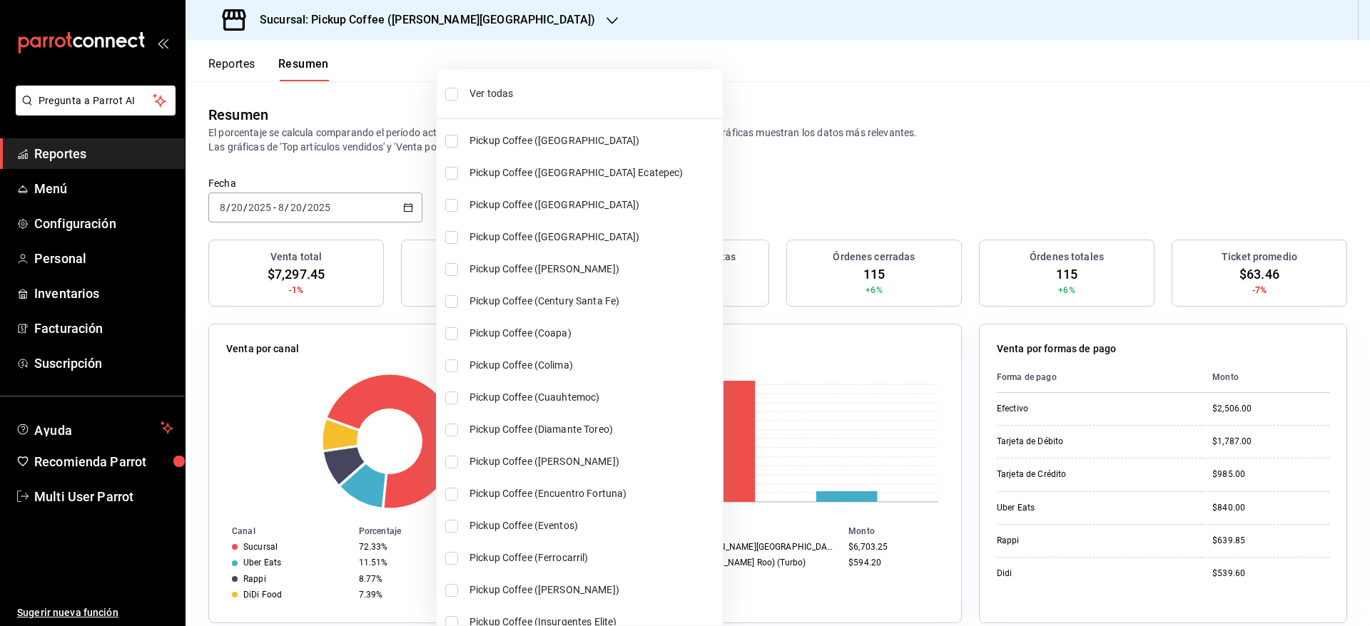
checkbox input "true"
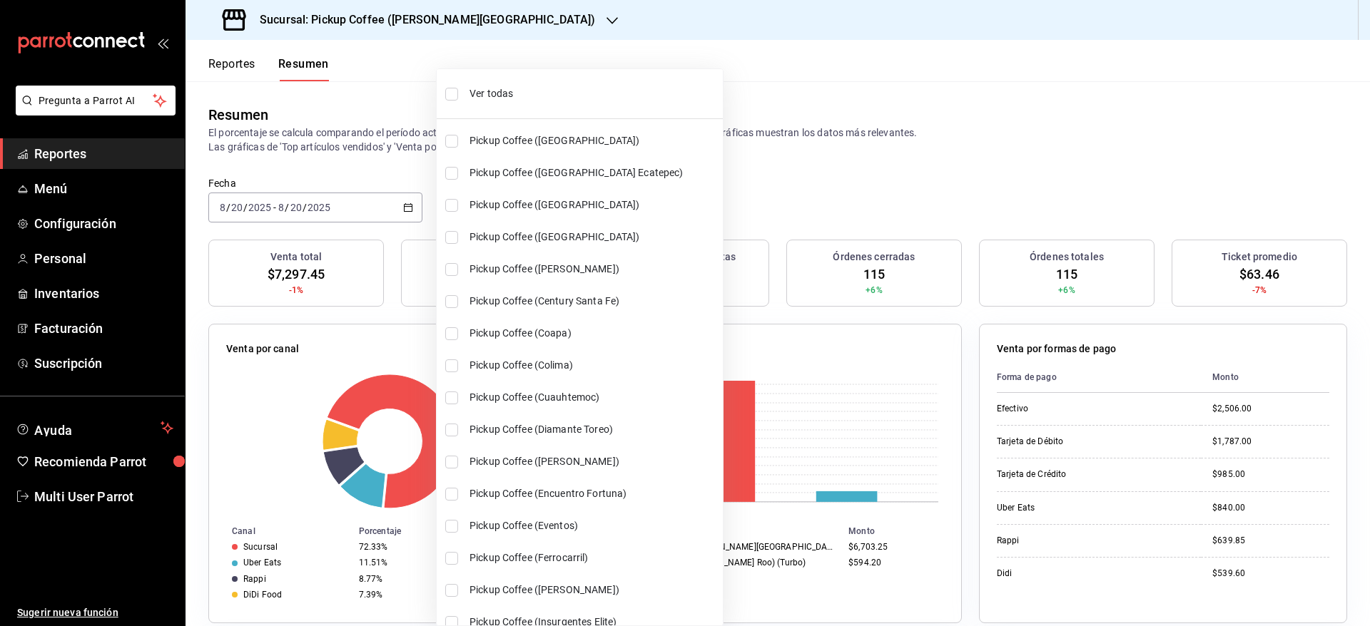
checkbox input "true"
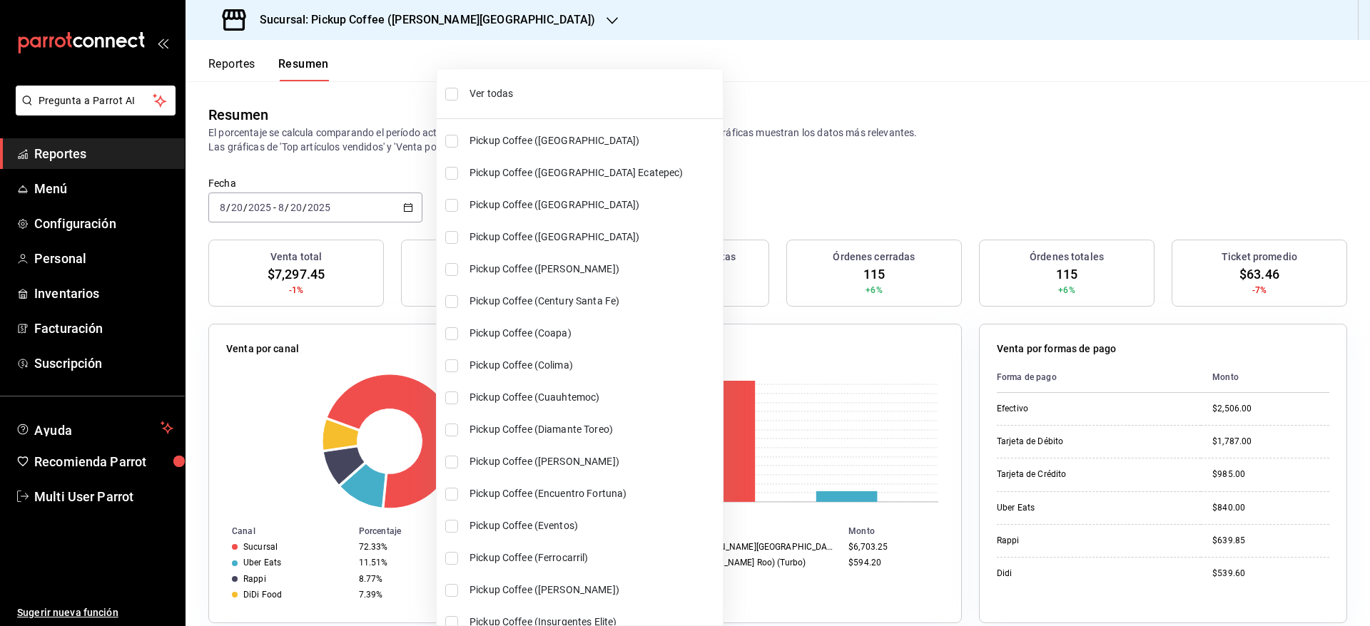
checkbox input "true"
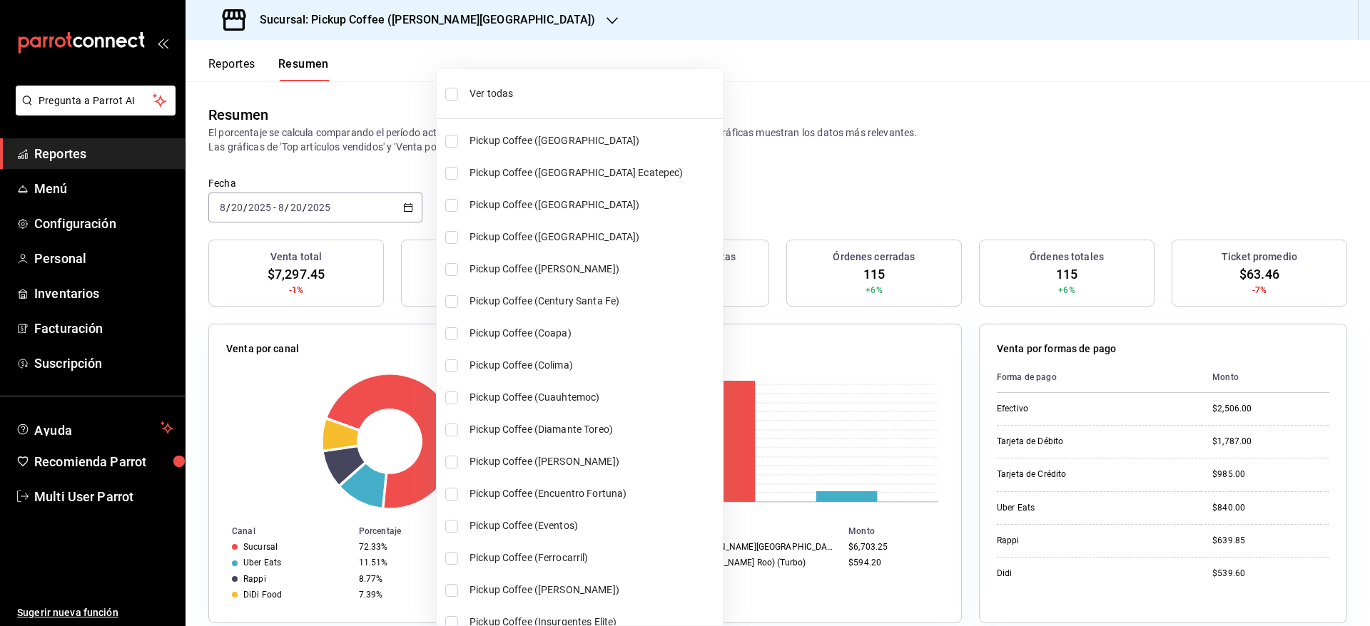
checkbox input "true"
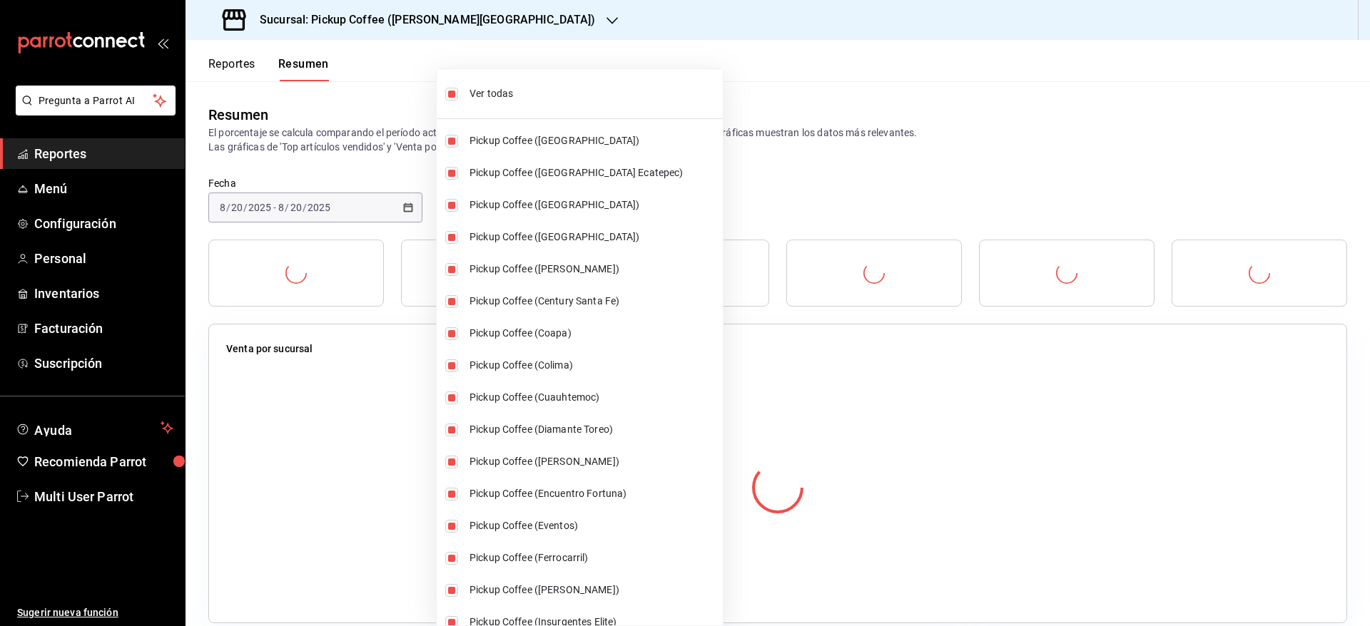
click at [790, 86] on div at bounding box center [685, 313] width 1370 height 626
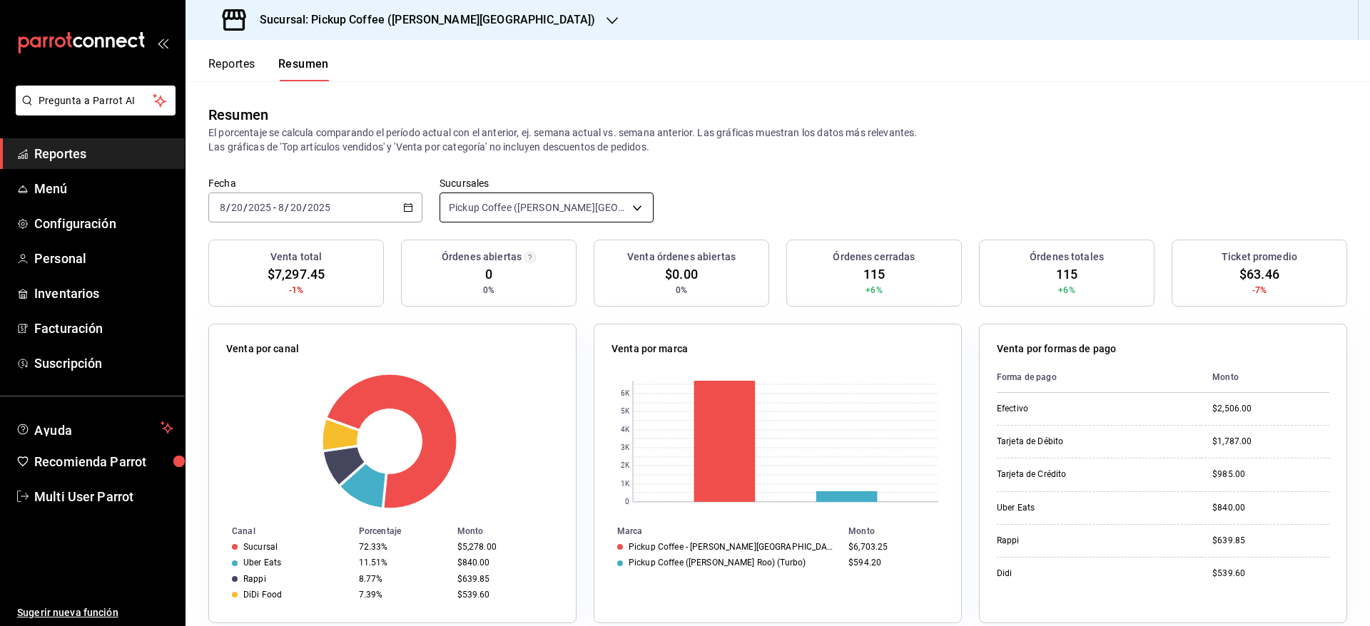
click at [524, 207] on body "Pregunta a Parrot AI Reportes Menú Configuración Personal Inventarios Facturaci…" at bounding box center [685, 313] width 1370 height 626
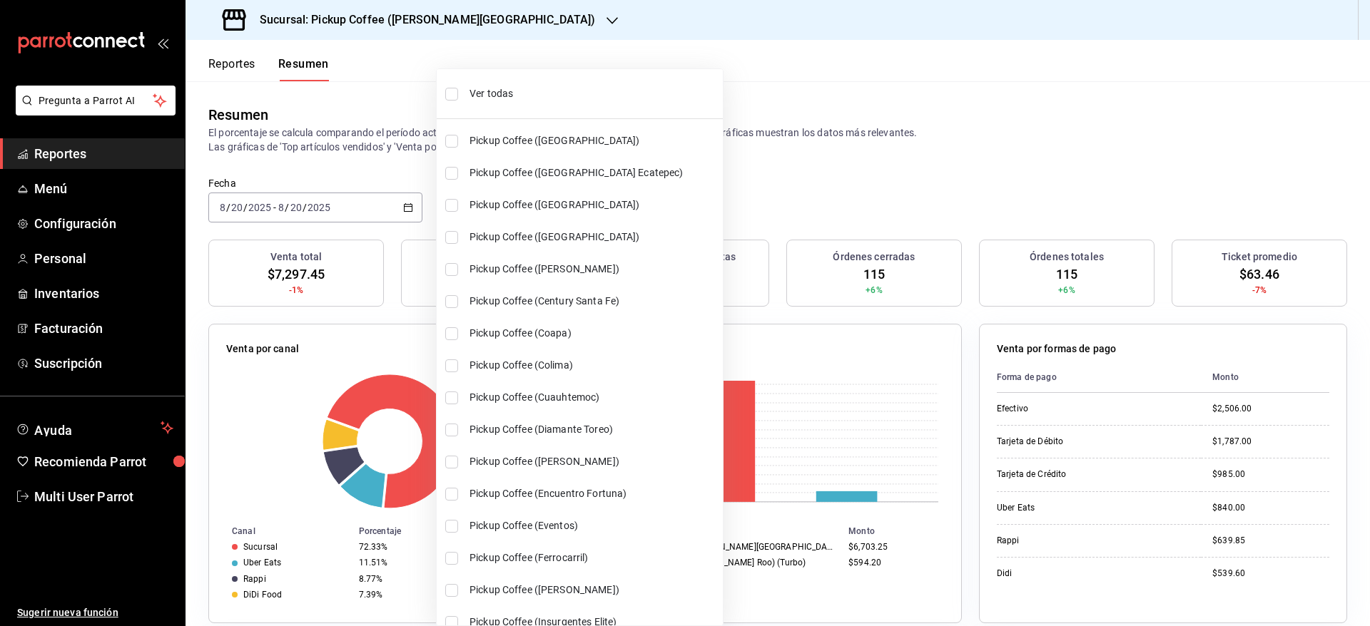
click at [524, 88] on span "Ver todas" at bounding box center [593, 93] width 248 height 15
type input "[object Object],[object Object],[object Object],[object Object],[object Object]…"
checkbox input "true"
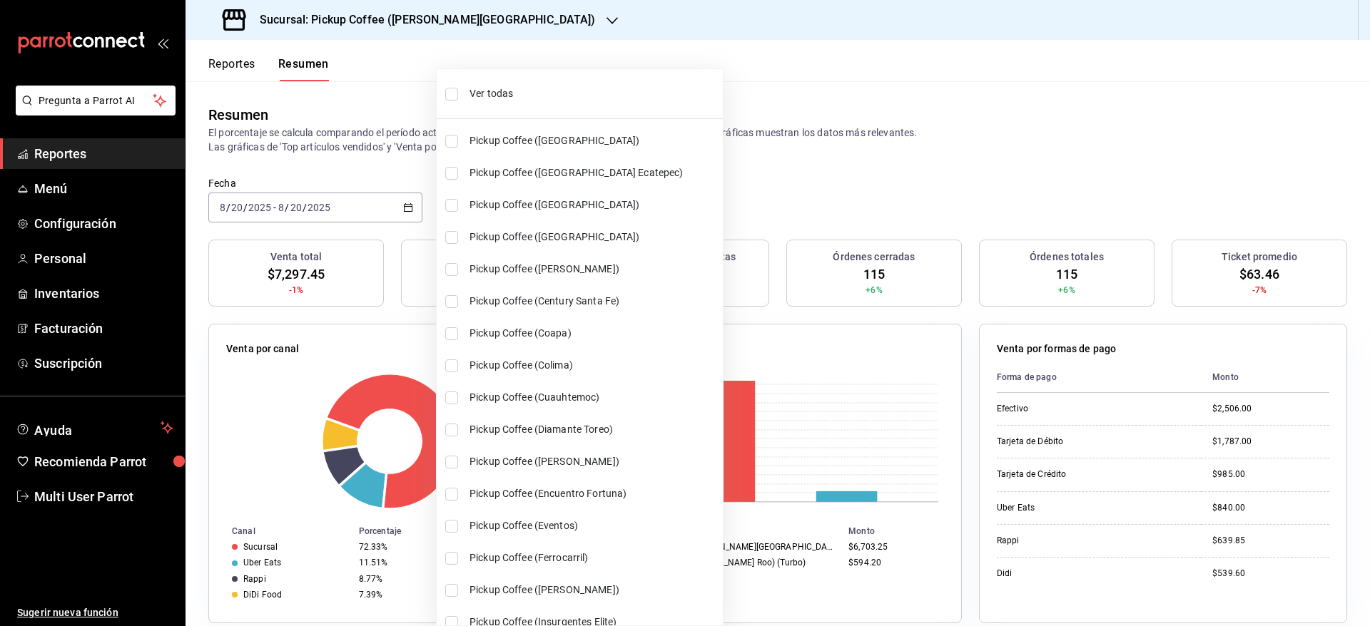
checkbox input "true"
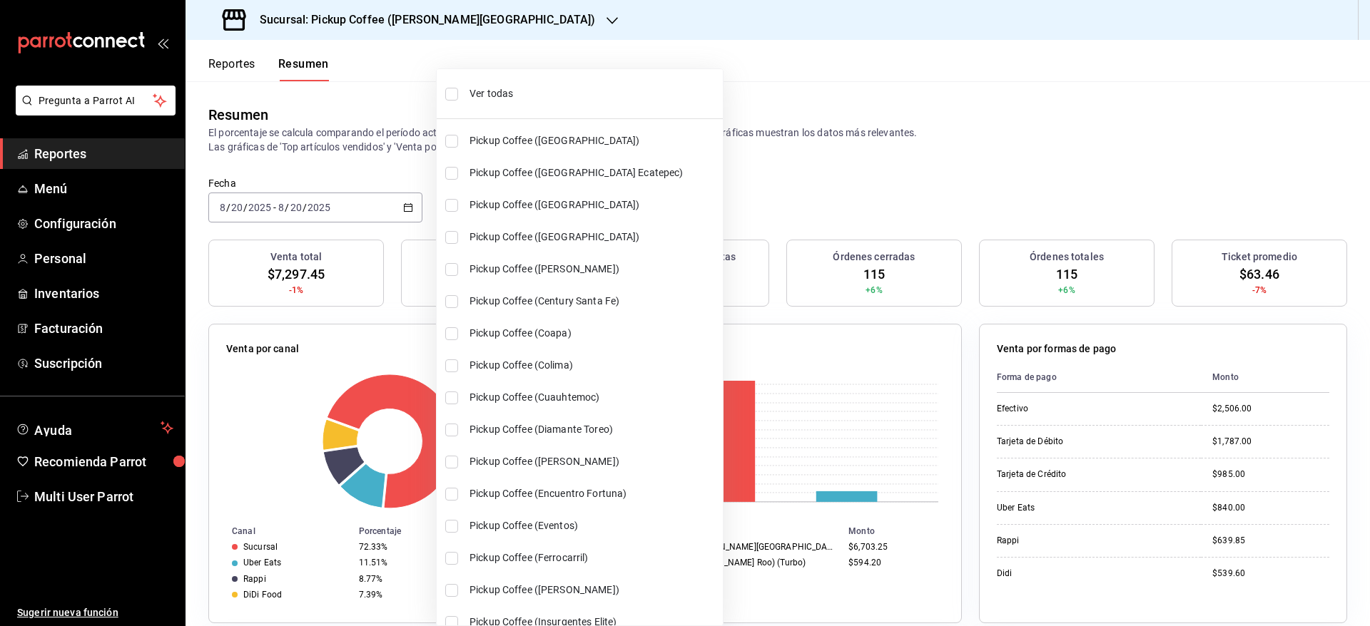
checkbox input "true"
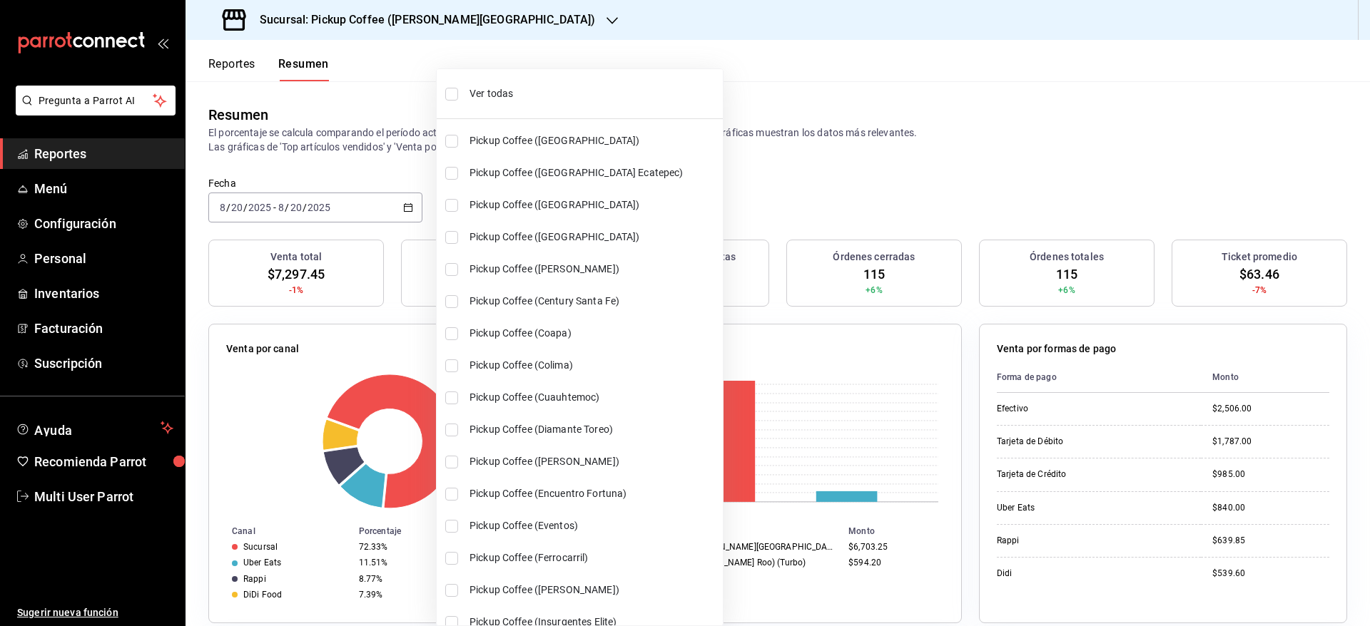
checkbox input "true"
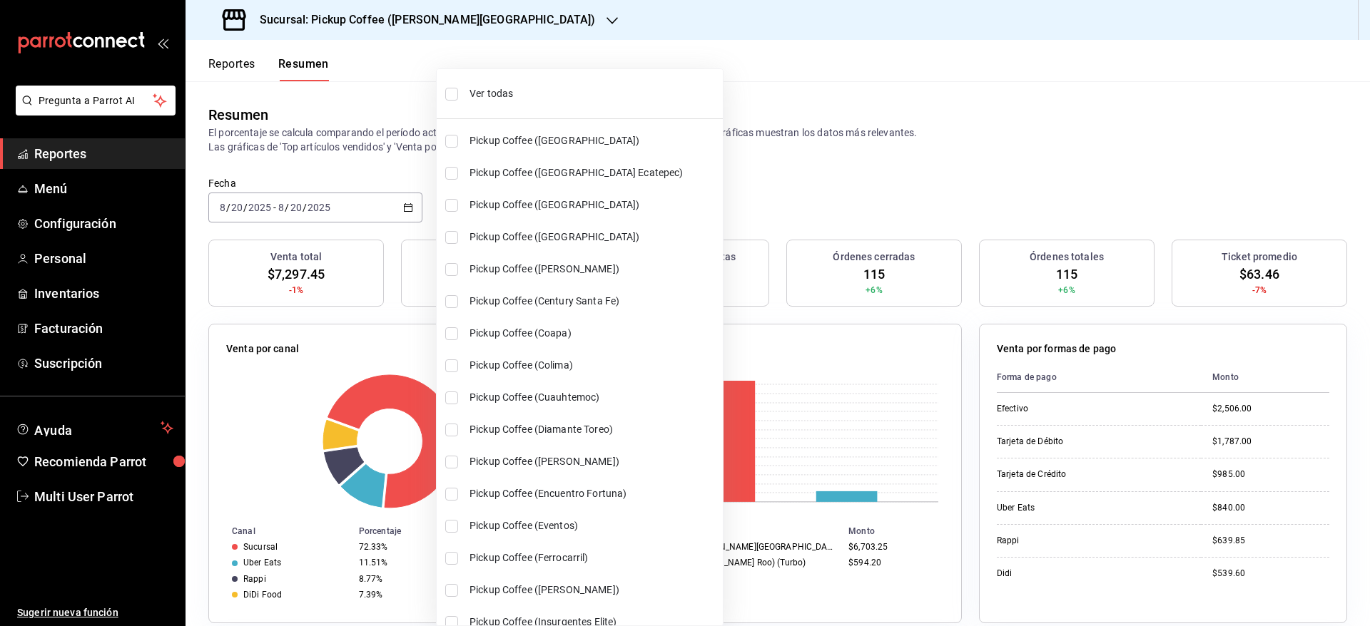
checkbox input "true"
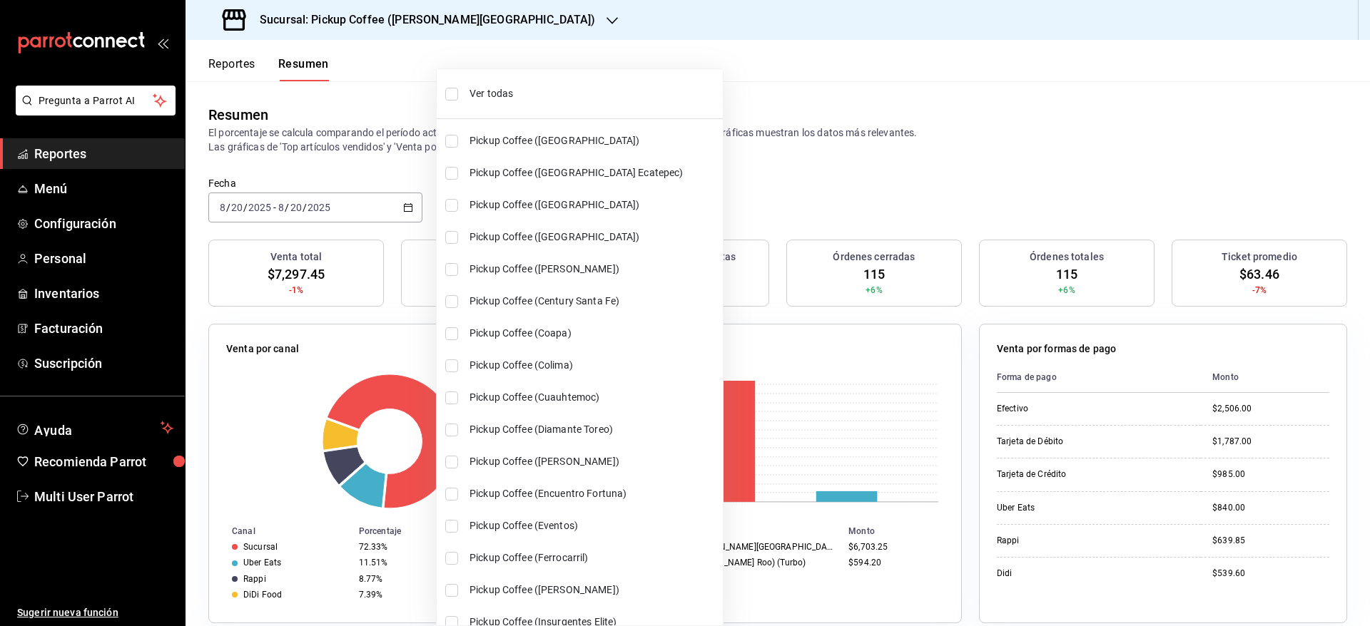
checkbox input "true"
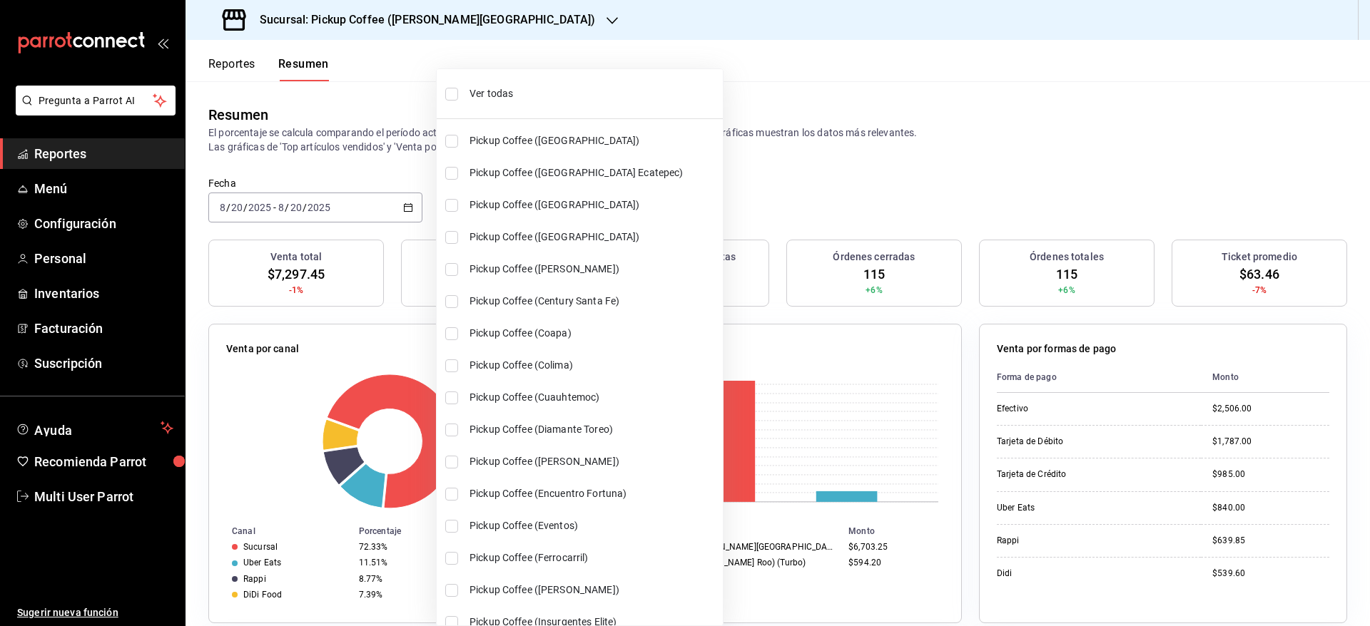
checkbox input "true"
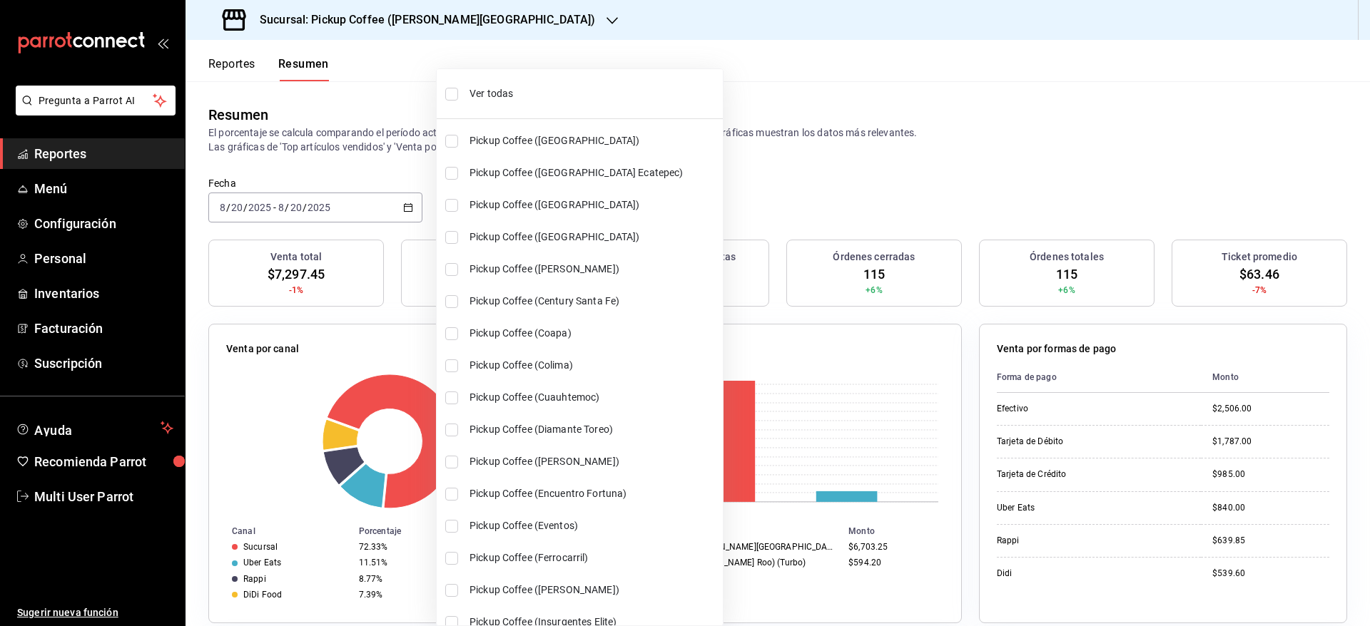
checkbox input "true"
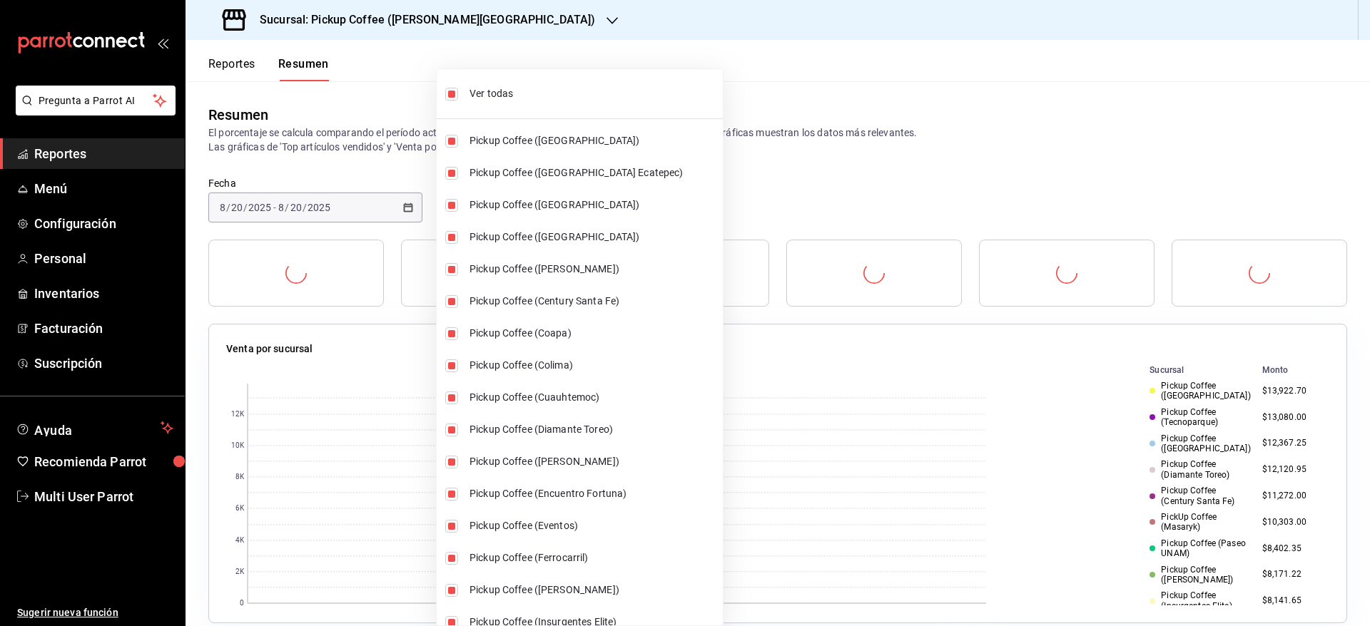
click at [770, 88] on div at bounding box center [685, 313] width 1370 height 626
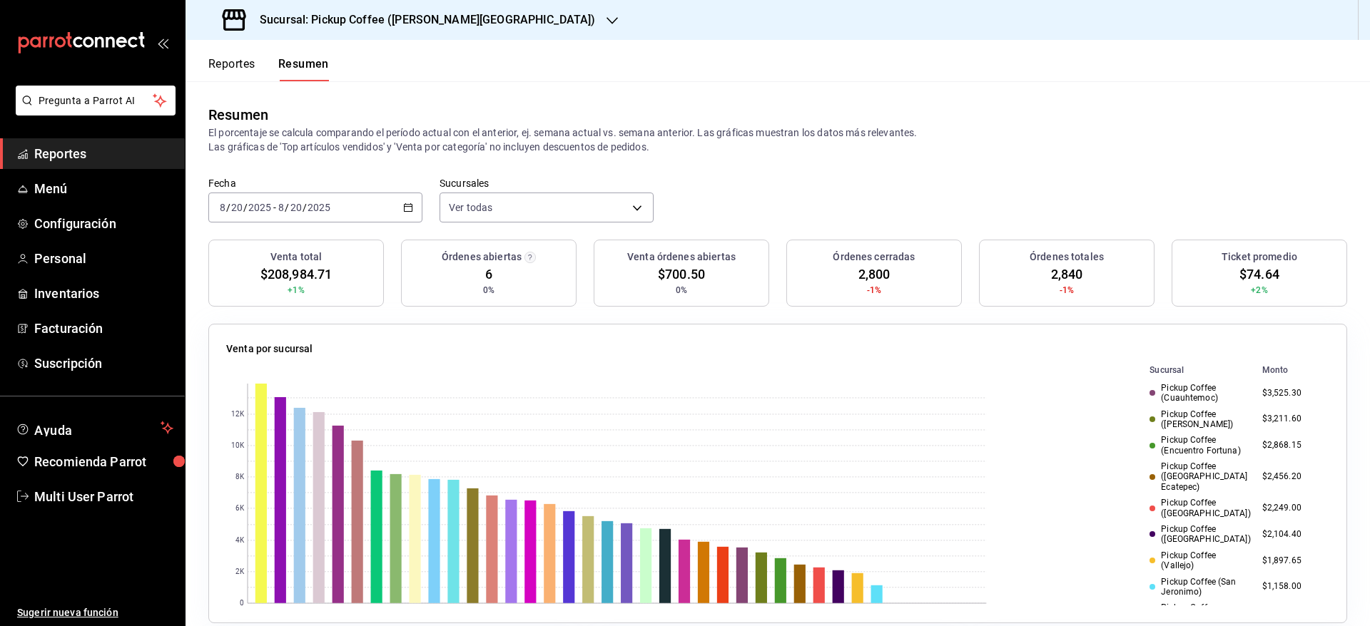
click at [403, 203] on icon "button" at bounding box center [408, 208] width 10 height 10
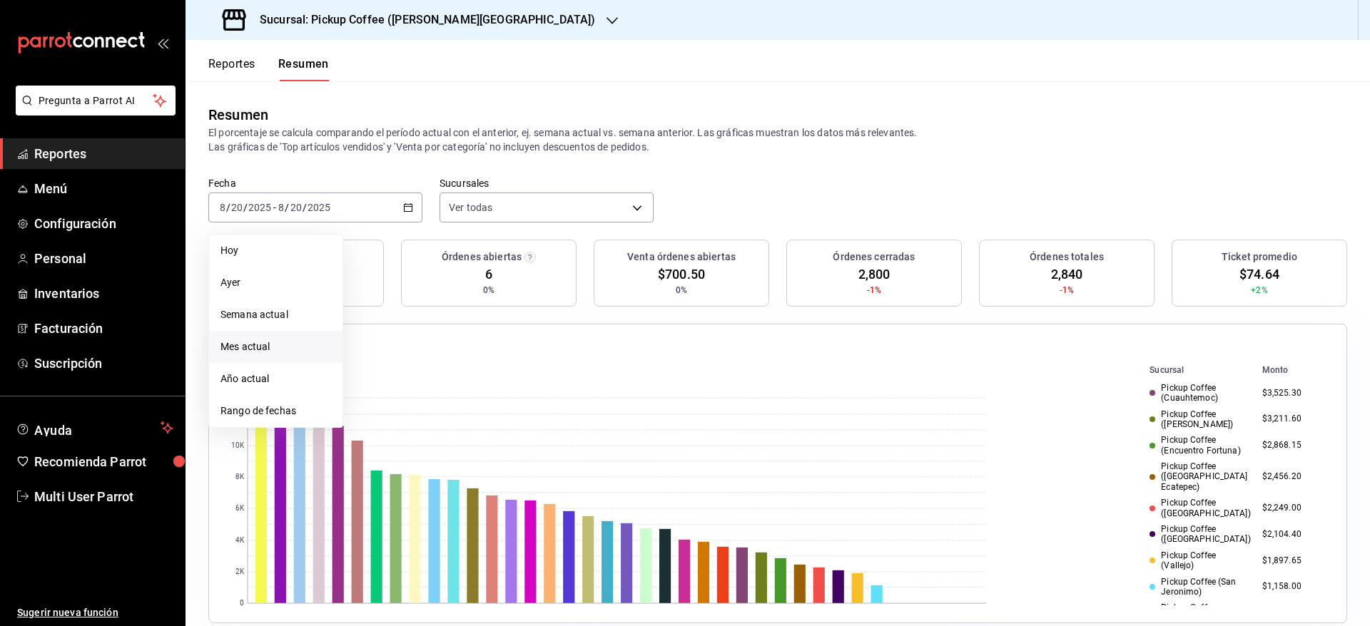
click at [275, 349] on span "Mes actual" at bounding box center [275, 347] width 111 height 15
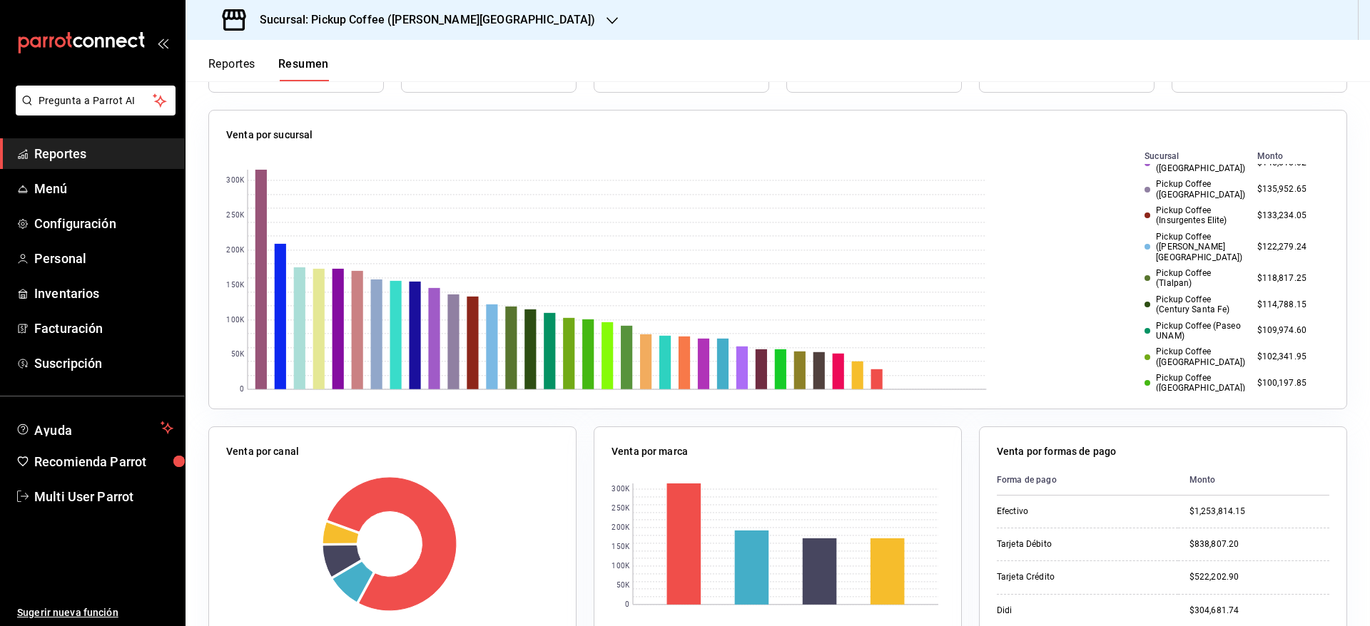
scroll to position [214, 0]
